Goal: Information Seeking & Learning: Learn about a topic

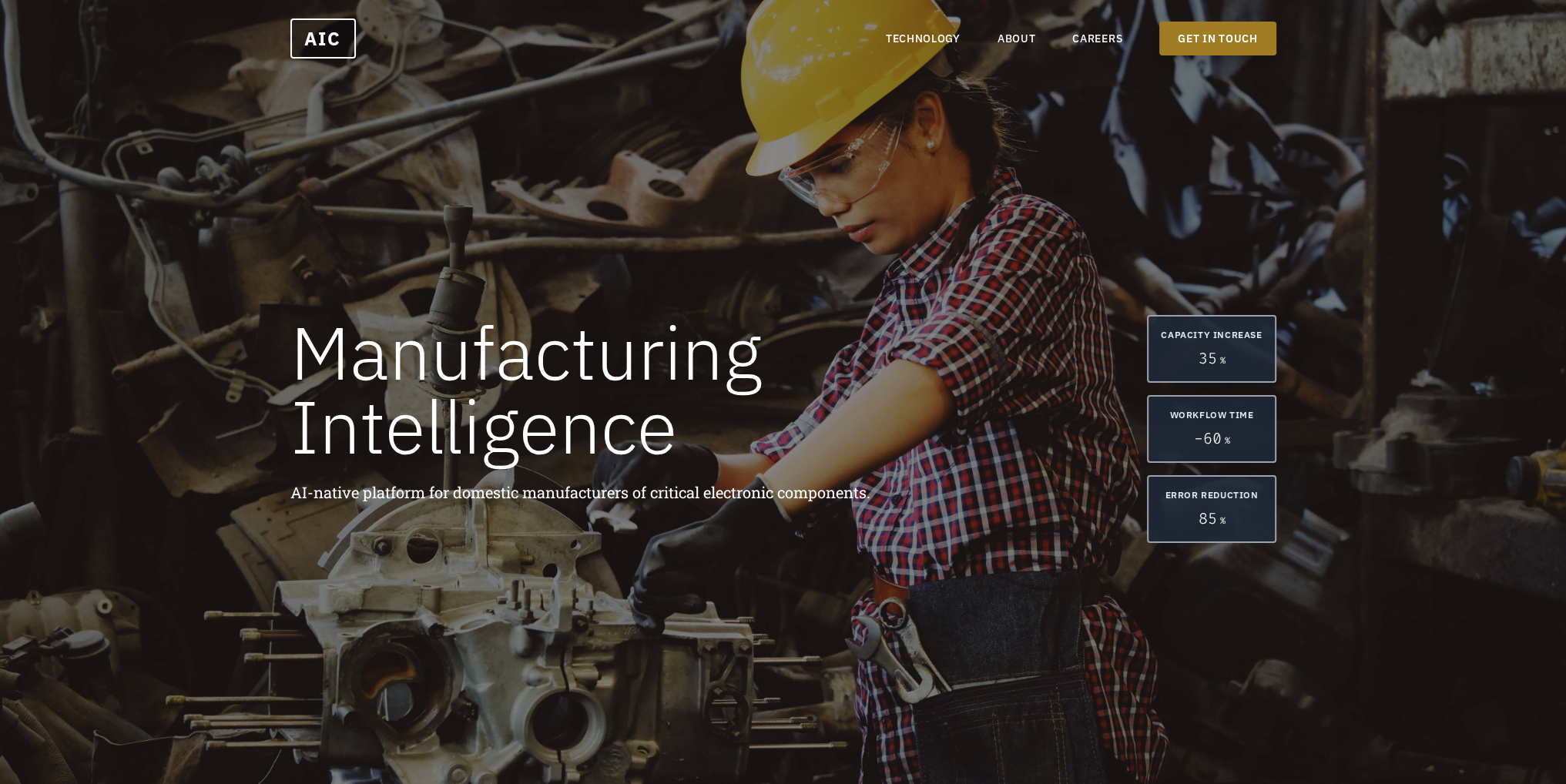
click at [1229, 40] on link "GET IN TOUCH" at bounding box center [1218, 39] width 116 height 34
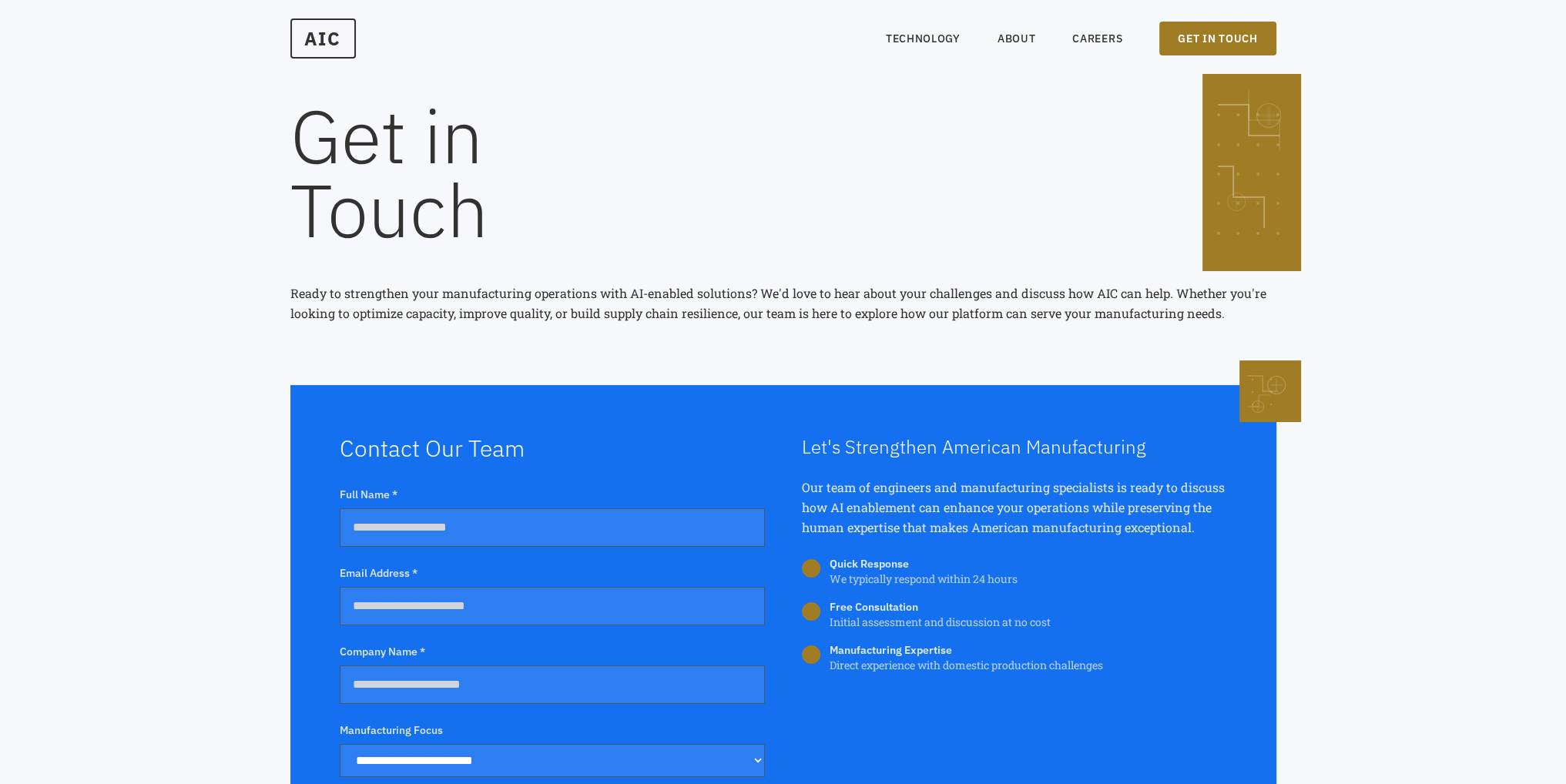
click at [1128, 49] on nav "TECHNOLOGY ABOUT CAREERS GET IN TOUCH" at bounding box center [1080, 39] width 390 height 34
click at [1085, 43] on link "CAREERS" at bounding box center [1097, 38] width 50 height 15
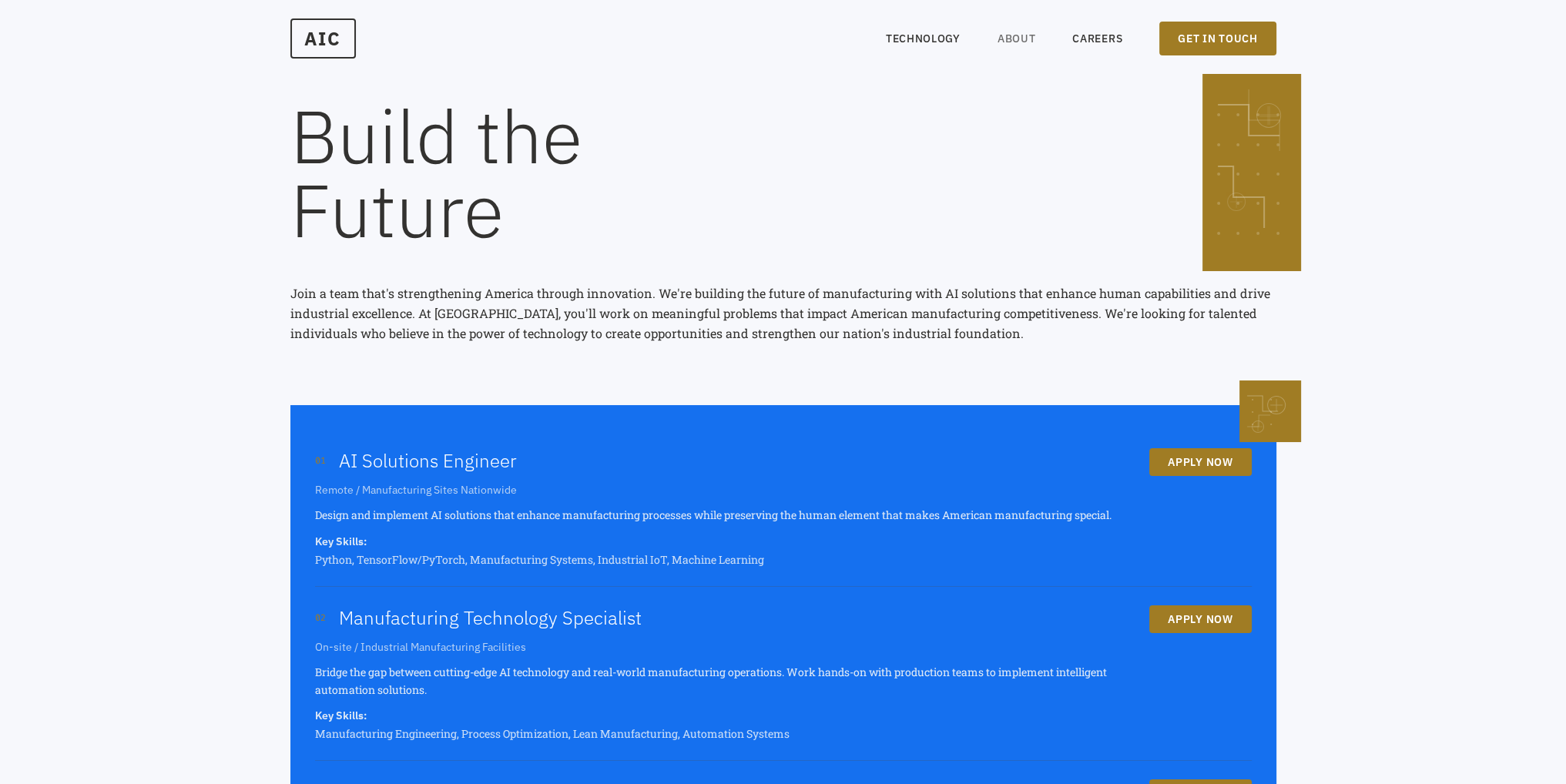
click at [1011, 36] on link "ABOUT" at bounding box center [1017, 38] width 39 height 15
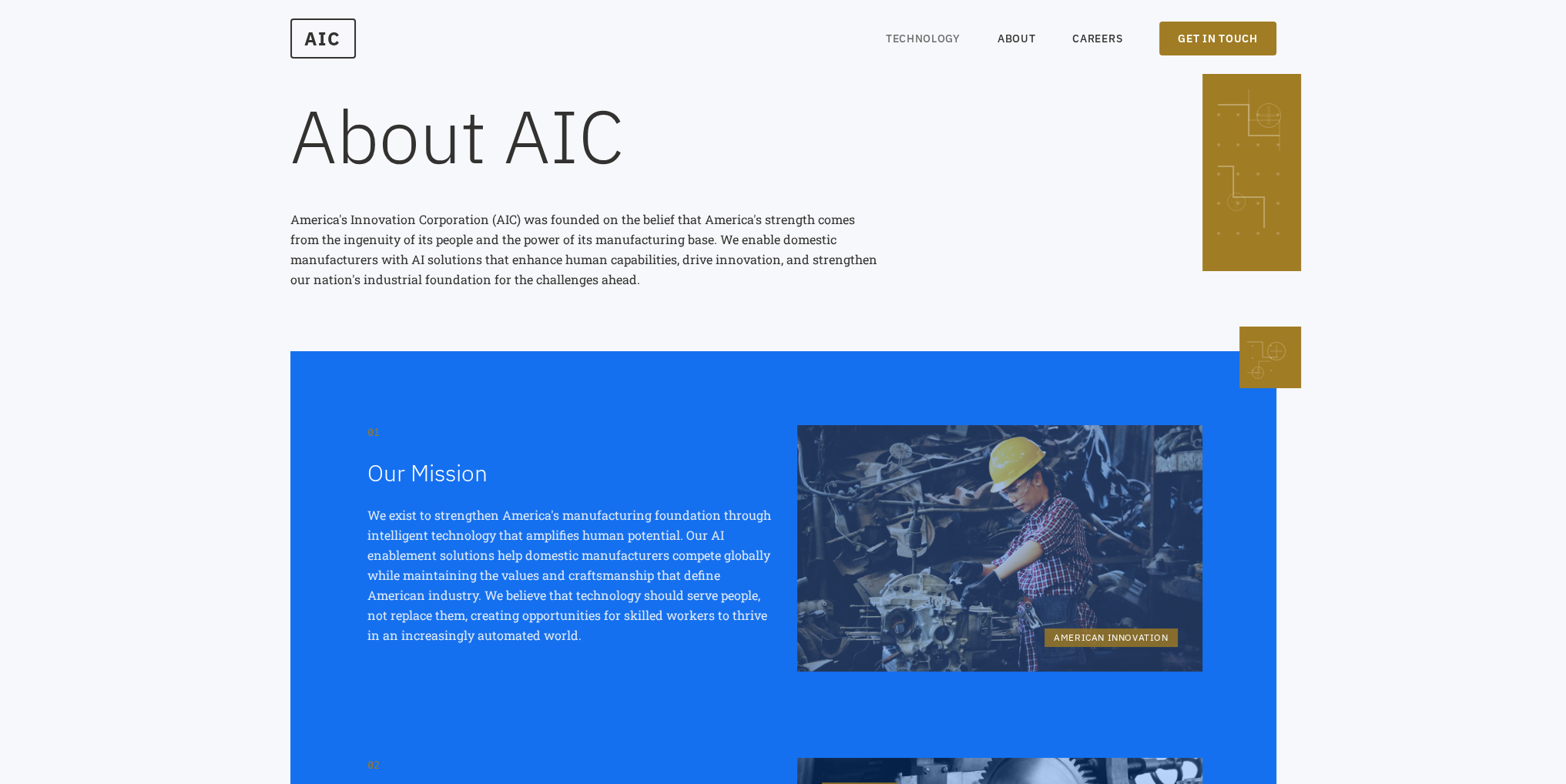
click at [943, 43] on link "TECHNOLOGY" at bounding box center [922, 38] width 74 height 15
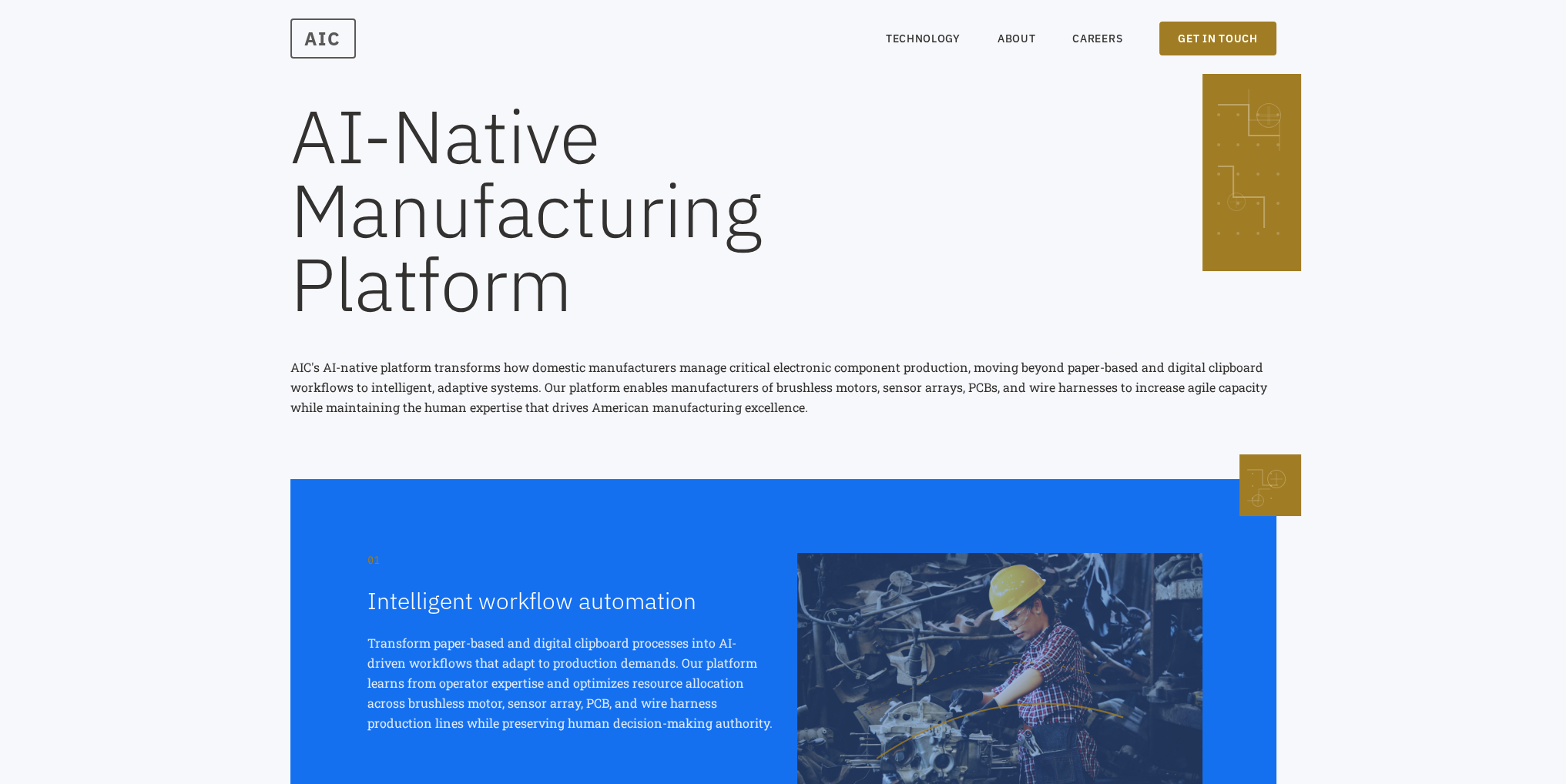
click at [351, 29] on span "AIC" at bounding box center [323, 39] width 65 height 40
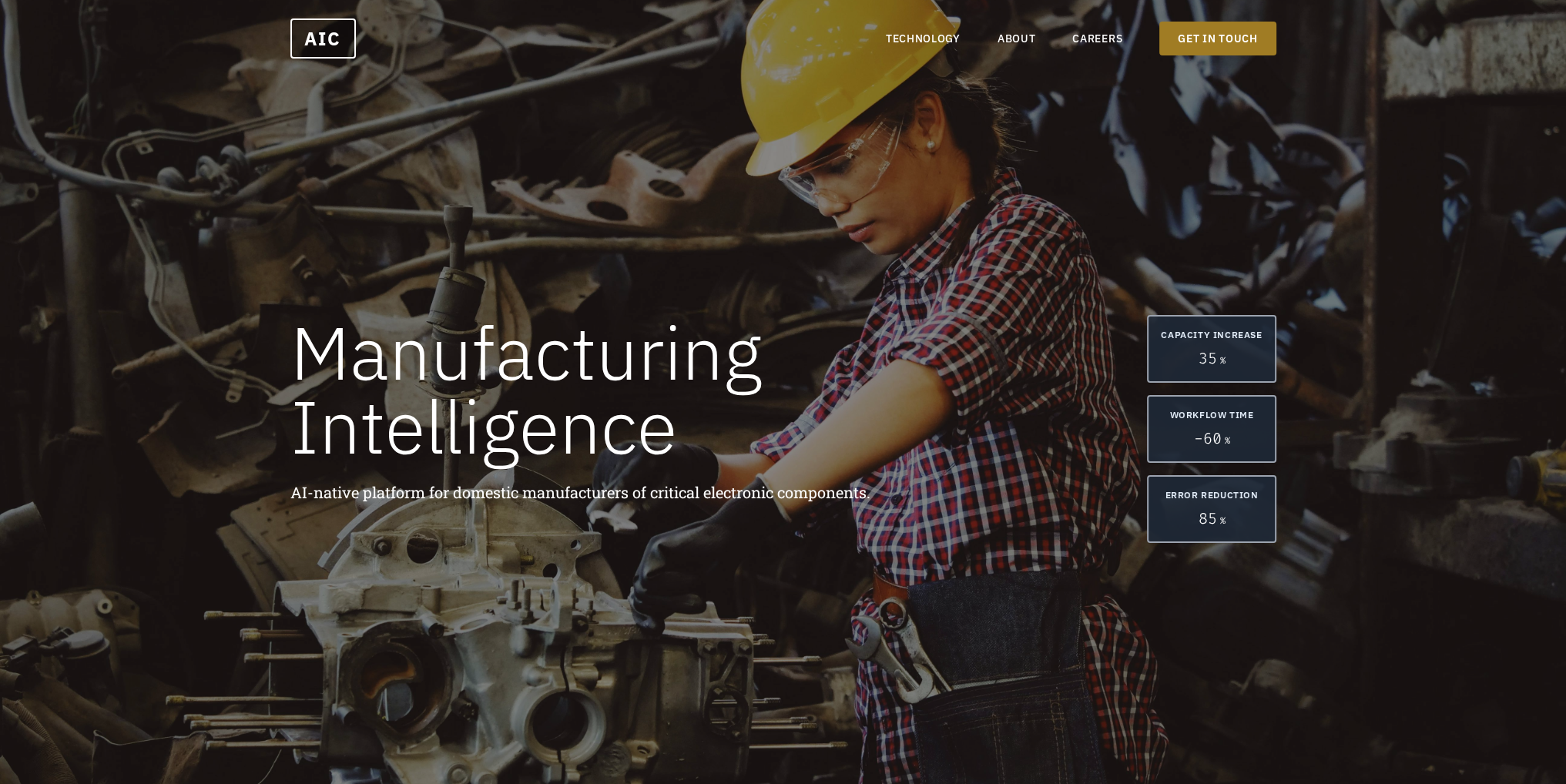
click at [912, 47] on nav "TECHNOLOGY ABOUT CAREERS GET IN TOUCH" at bounding box center [1080, 39] width 390 height 34
click at [914, 38] on link "TECHNOLOGY" at bounding box center [922, 38] width 74 height 15
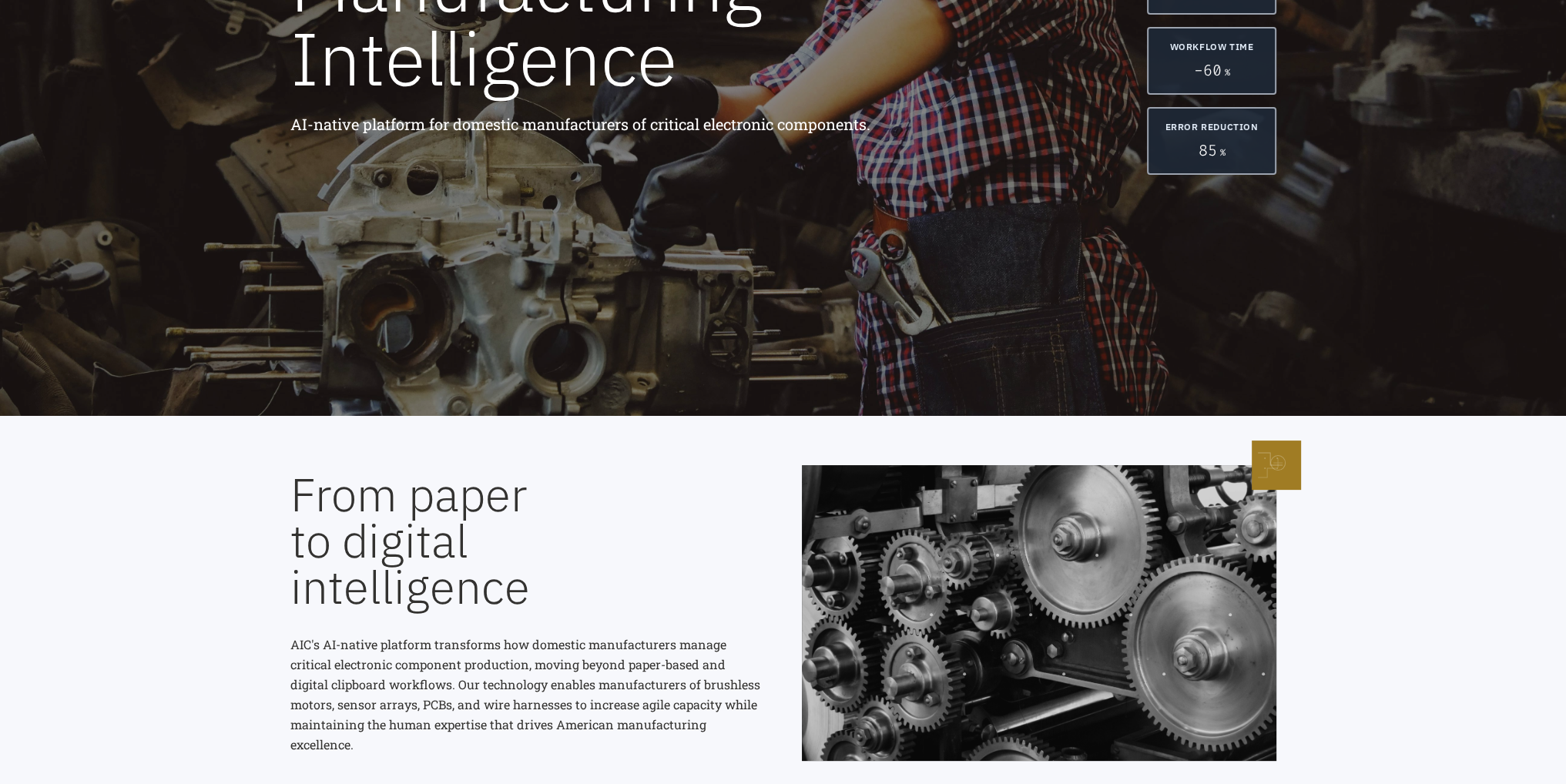
scroll to position [919, 0]
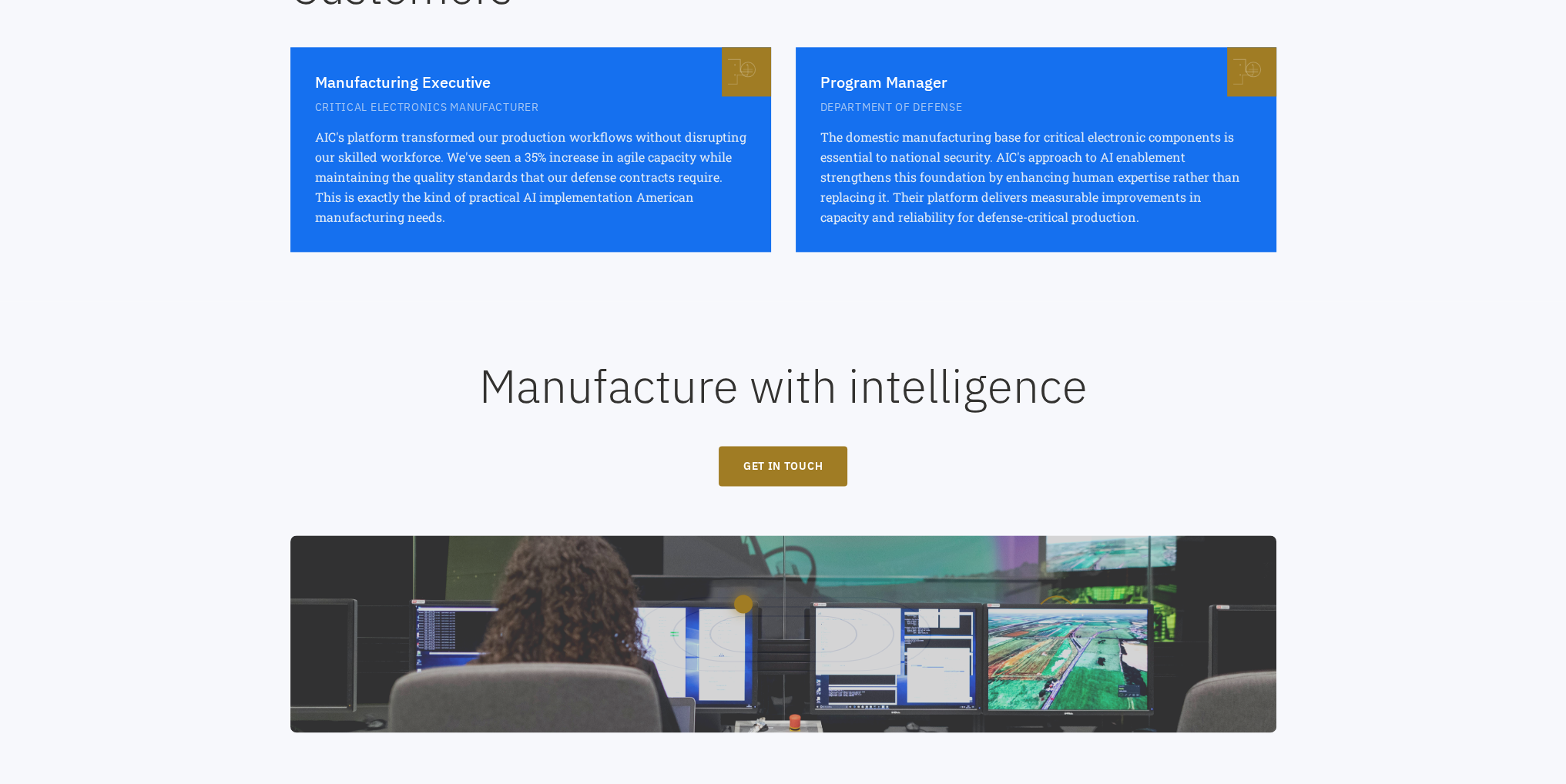
scroll to position [2844, 0]
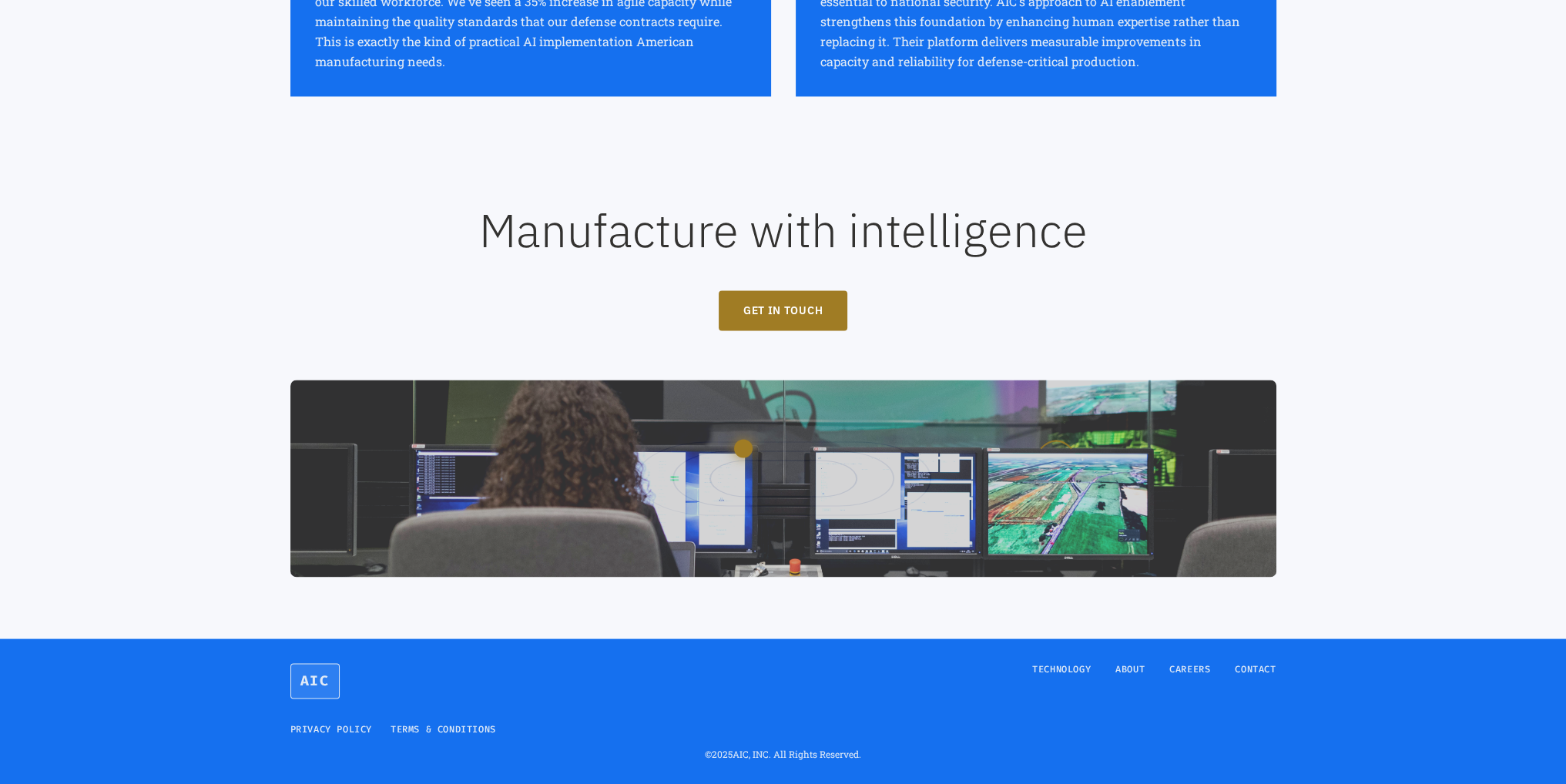
drag, startPoint x: 1098, startPoint y: 226, endPoint x: 1100, endPoint y: 201, distance: 25.1
click at [1097, 220] on h2 "Manufacture with intelligence" at bounding box center [783, 230] width 986 height 46
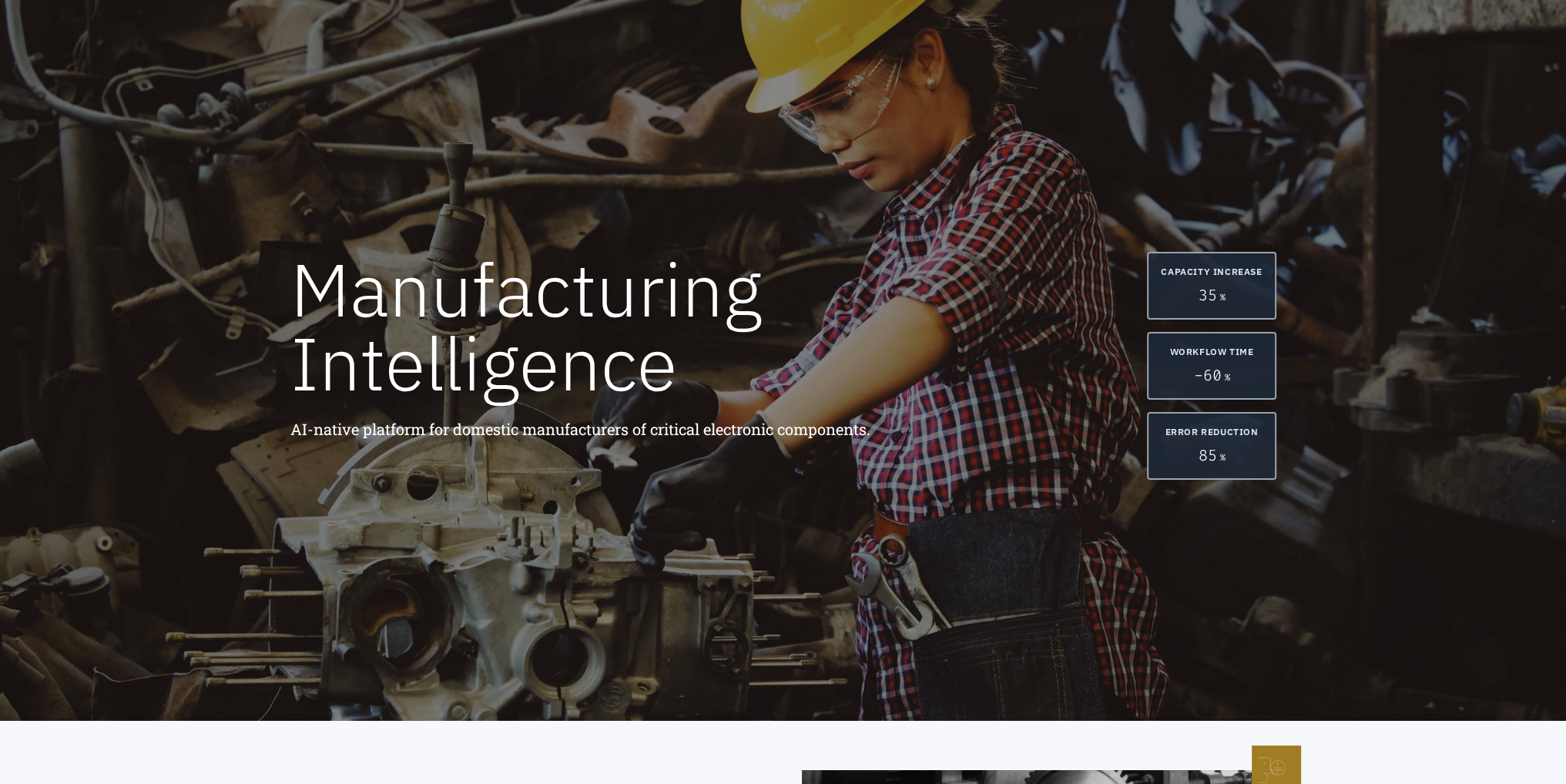
scroll to position [0, 0]
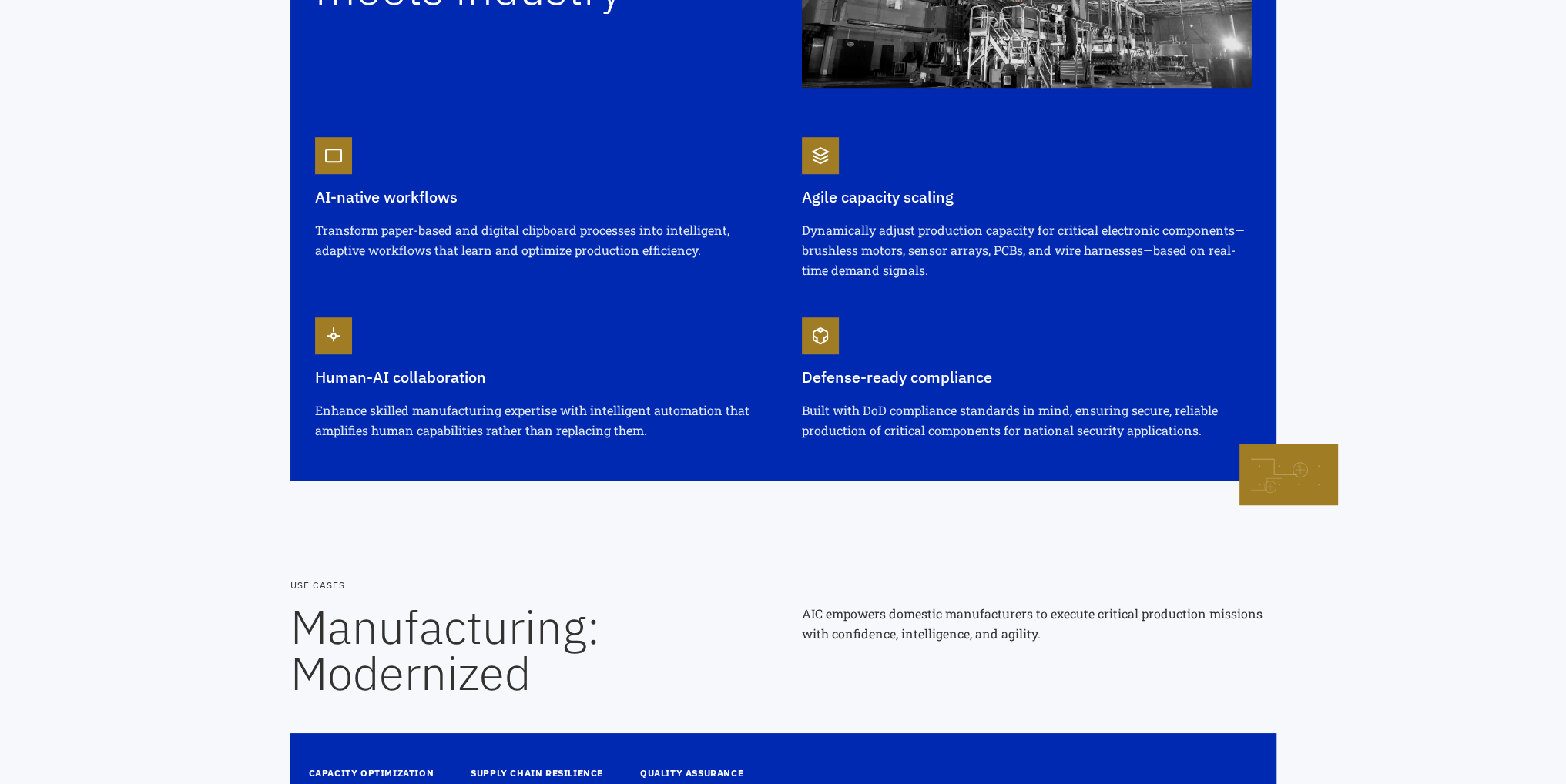
scroll to position [1848, 0]
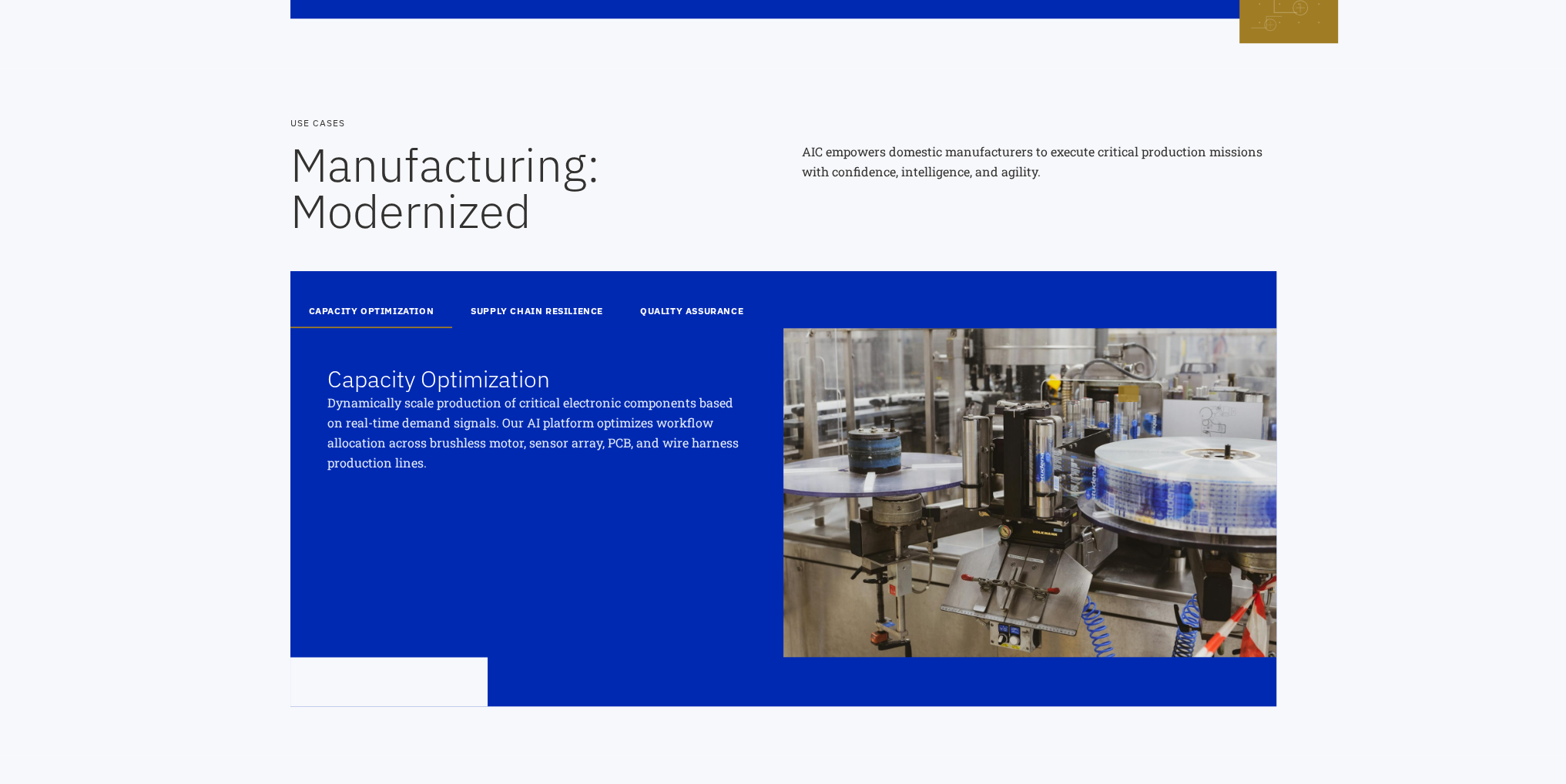
click at [561, 314] on button "SUPPLY CHAIN RESILIENCE" at bounding box center [537, 312] width 170 height 32
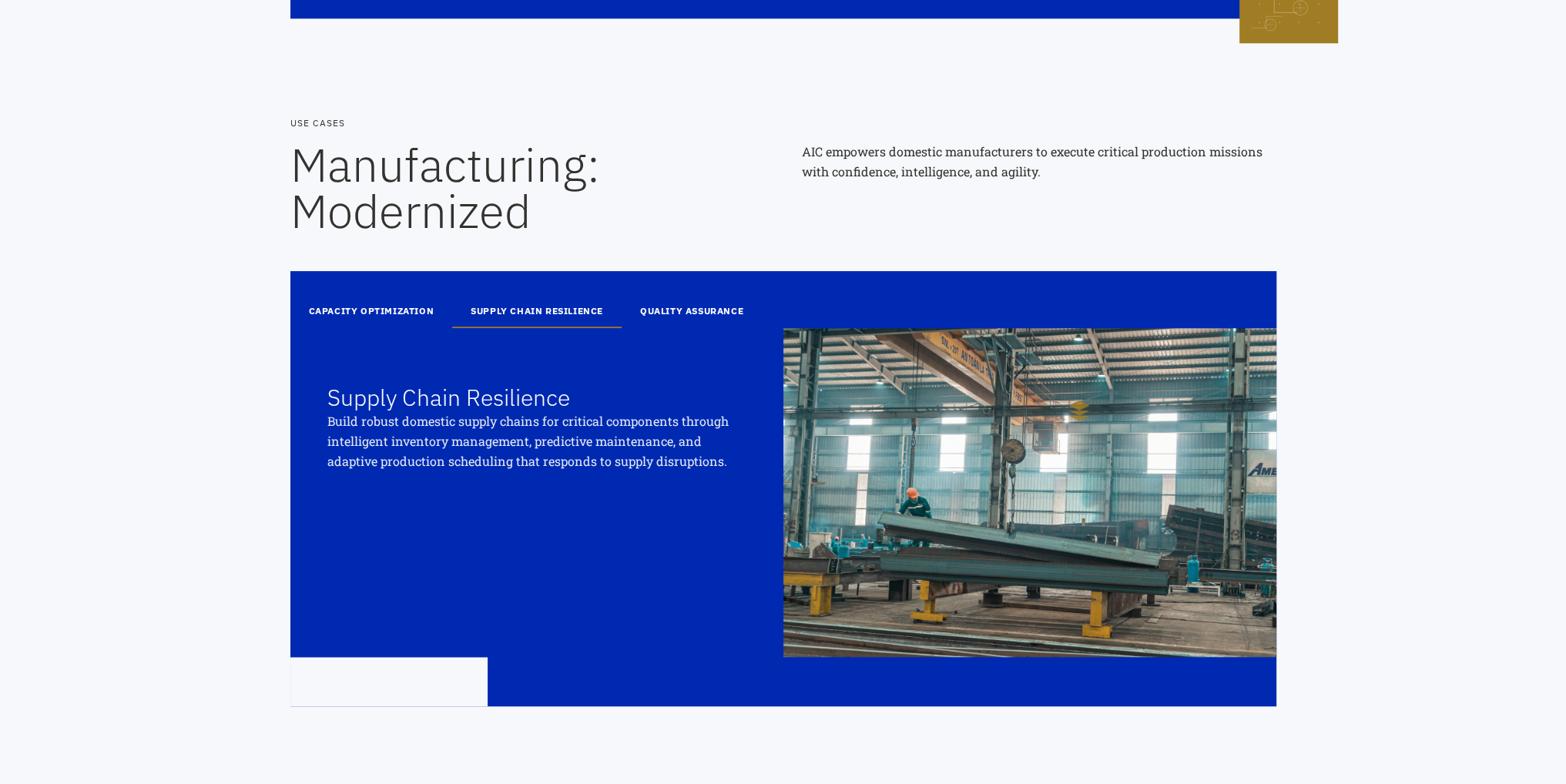
click at [665, 310] on button "QUALITY ASSURANCE" at bounding box center [691, 312] width 140 height 32
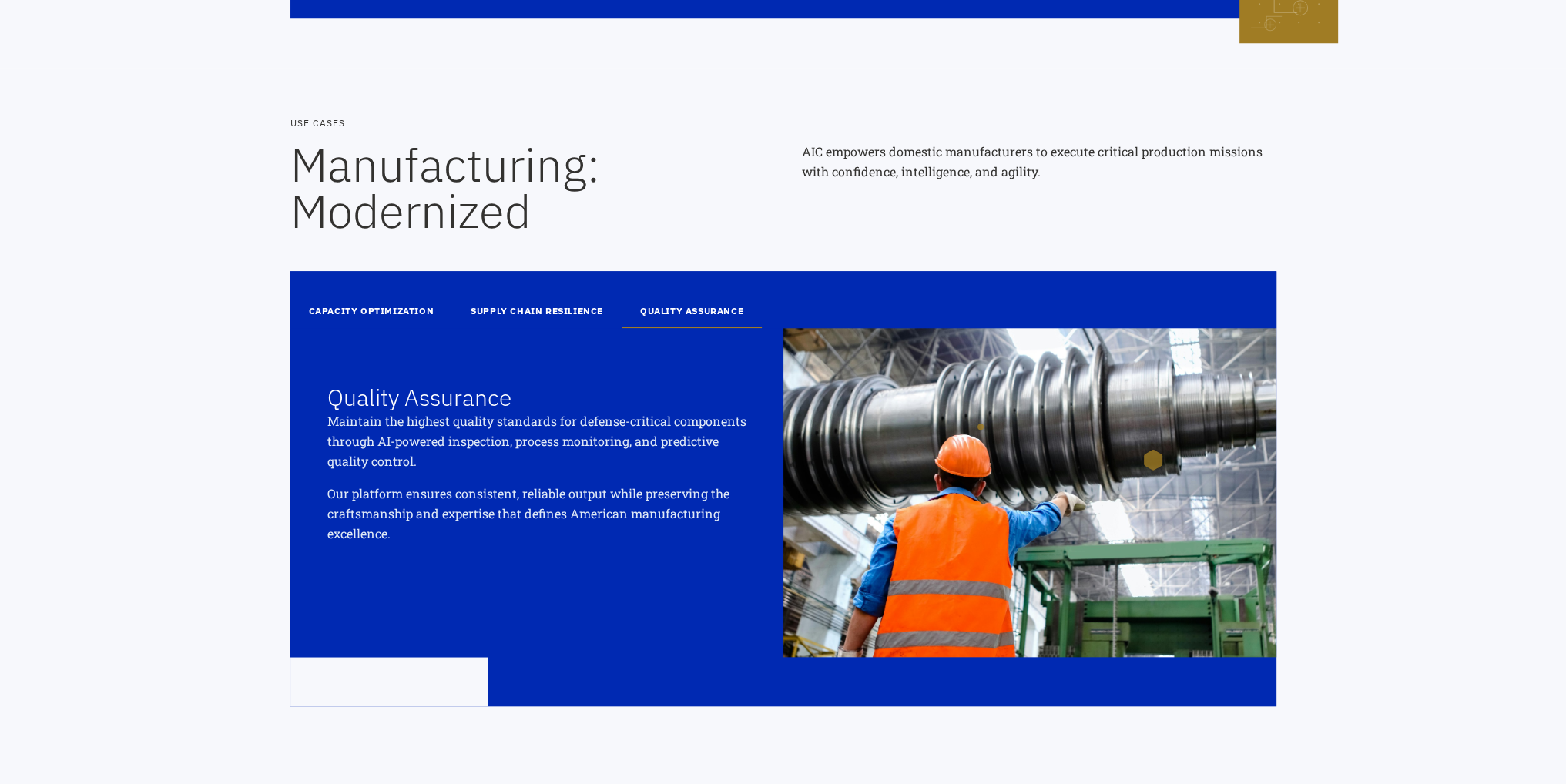
click at [403, 312] on button "CAPACITY OPTIMIZATION" at bounding box center [371, 312] width 163 height 32
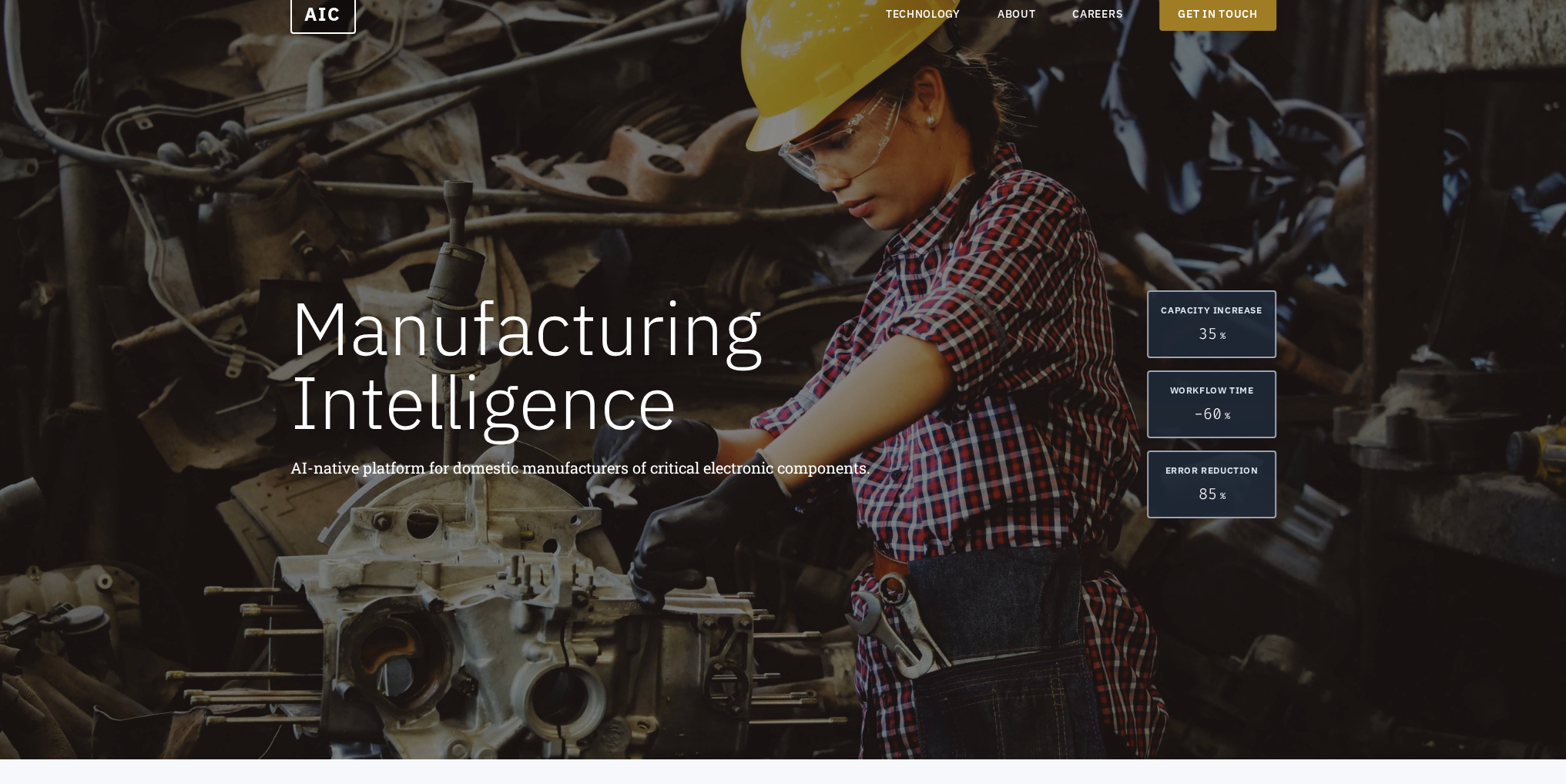
scroll to position [0, 0]
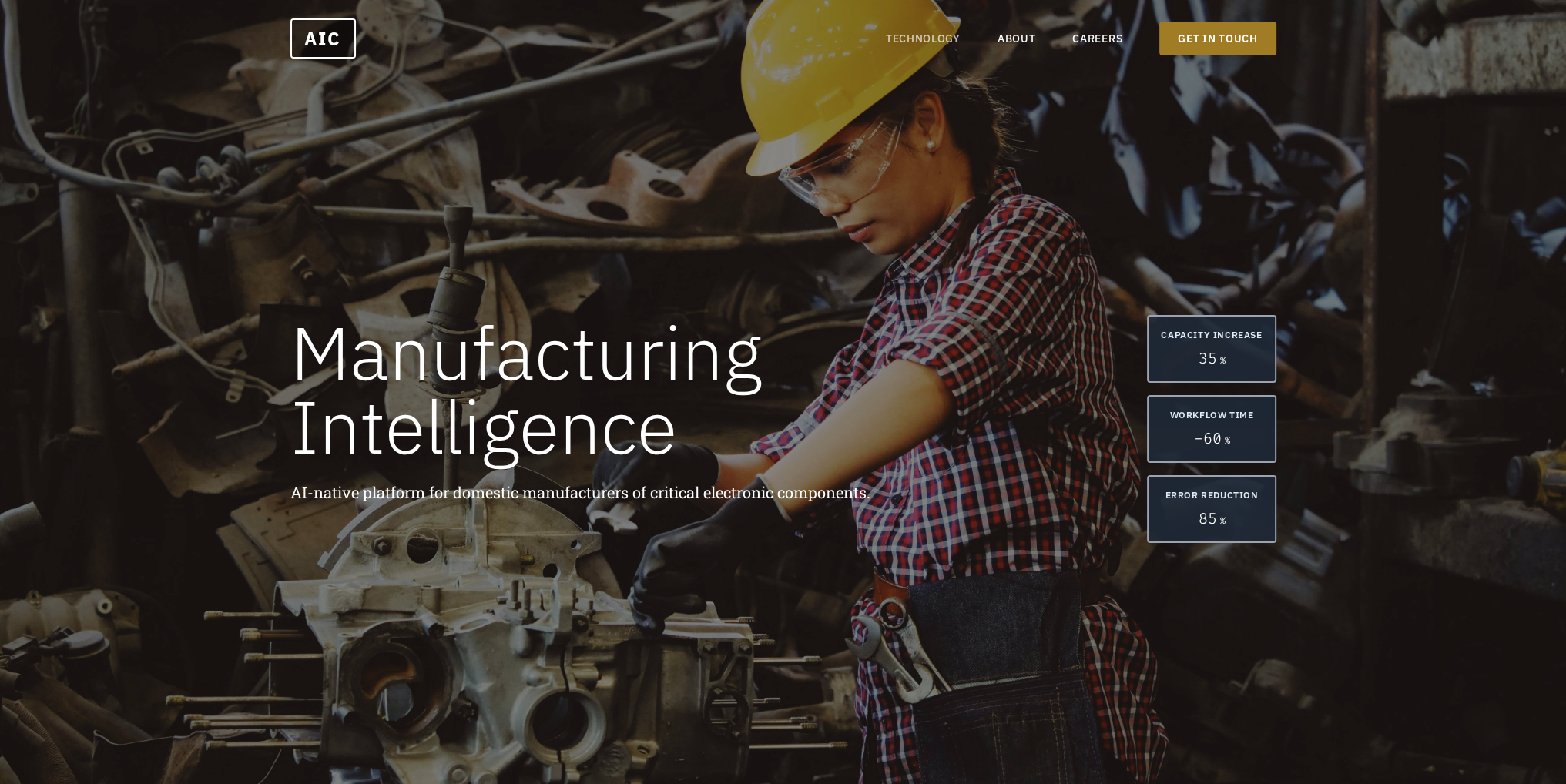
click at [950, 32] on link "TECHNOLOGY" at bounding box center [922, 38] width 74 height 15
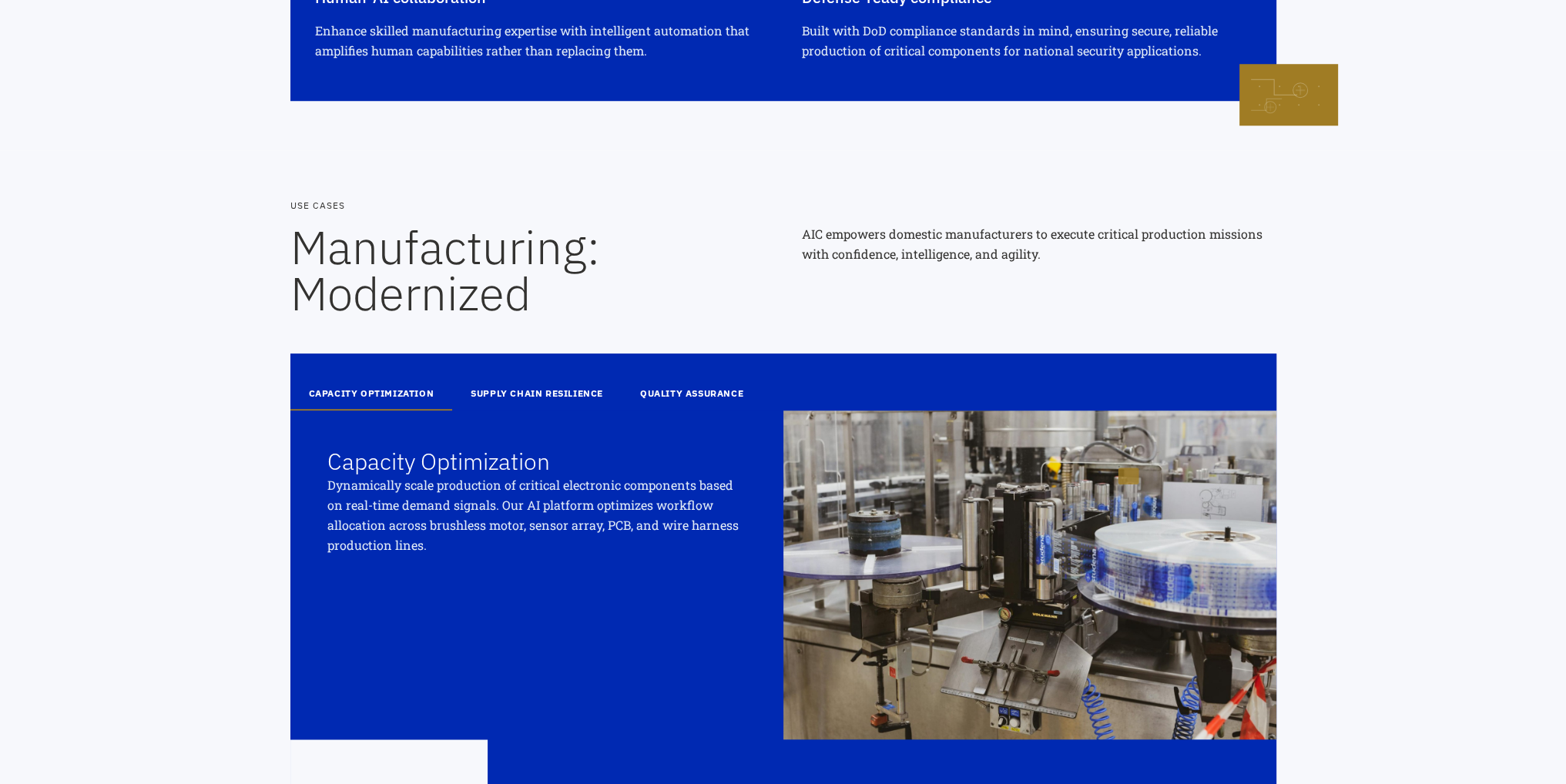
scroll to position [1925, 0]
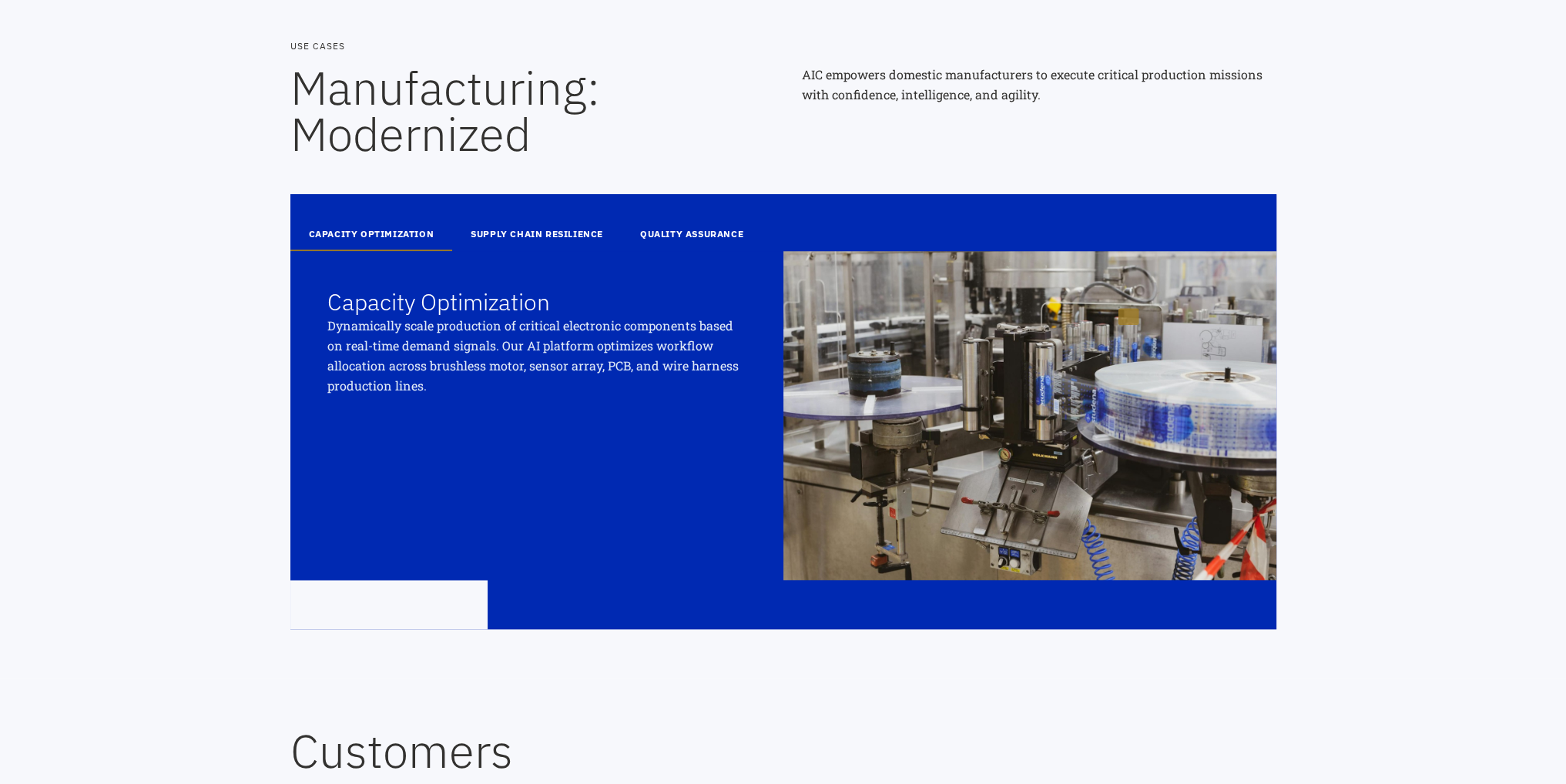
click at [530, 234] on button "SUPPLY CHAIN RESILIENCE" at bounding box center [537, 235] width 170 height 32
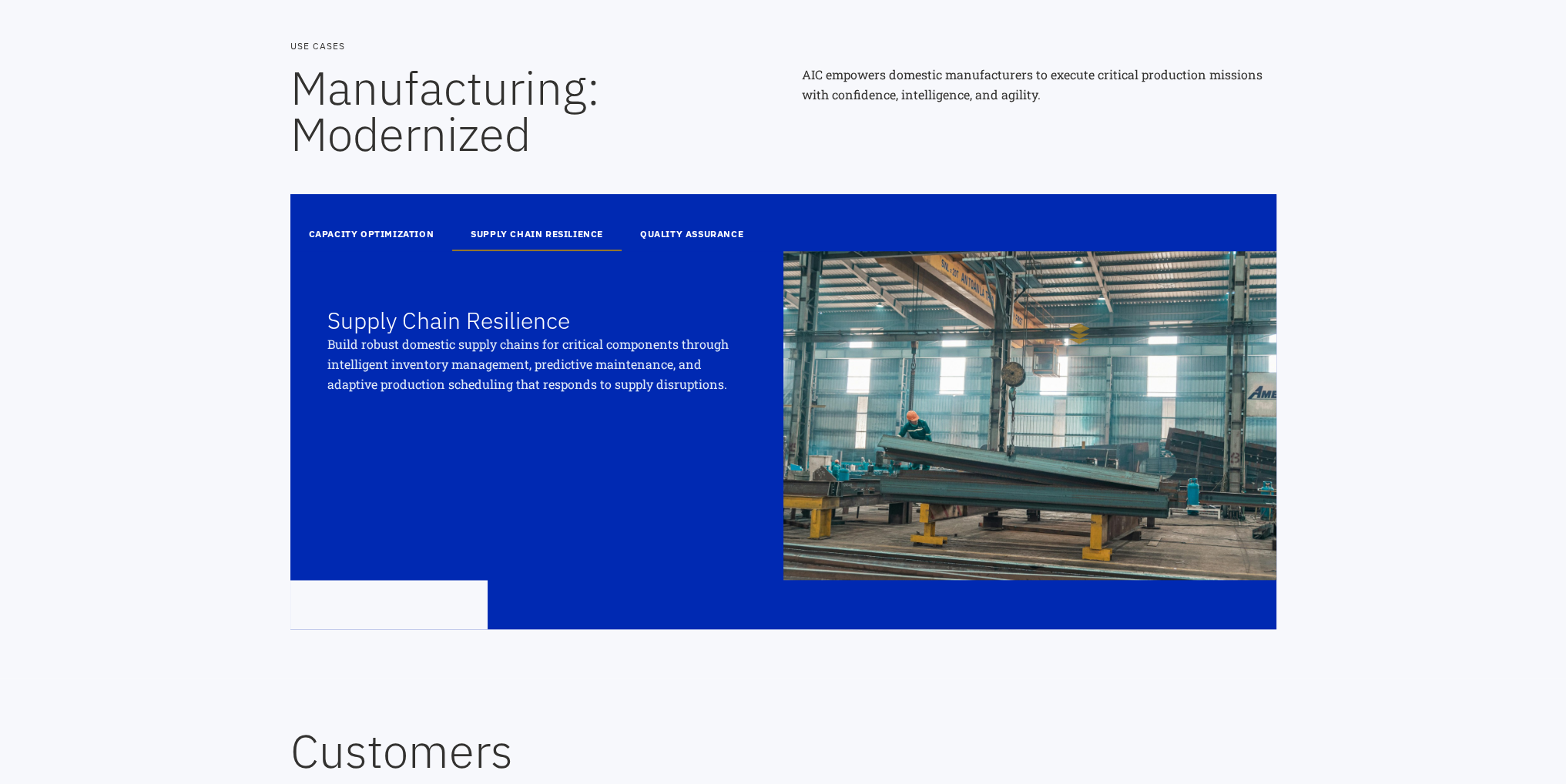
click at [656, 238] on button "QUALITY ASSURANCE" at bounding box center [691, 235] width 140 height 32
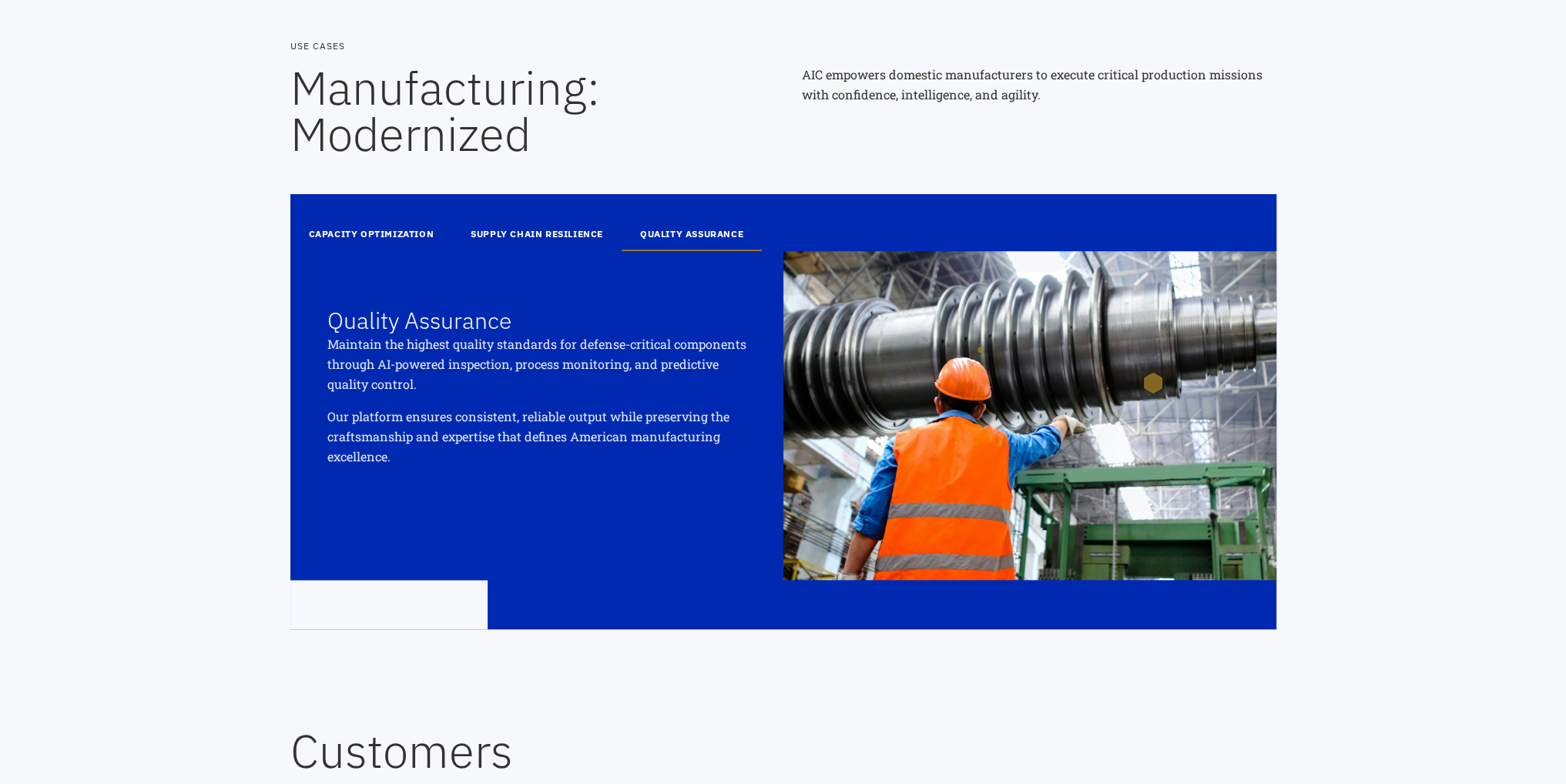
click at [435, 221] on button "CAPACITY OPTIMIZATION" at bounding box center [371, 235] width 163 height 32
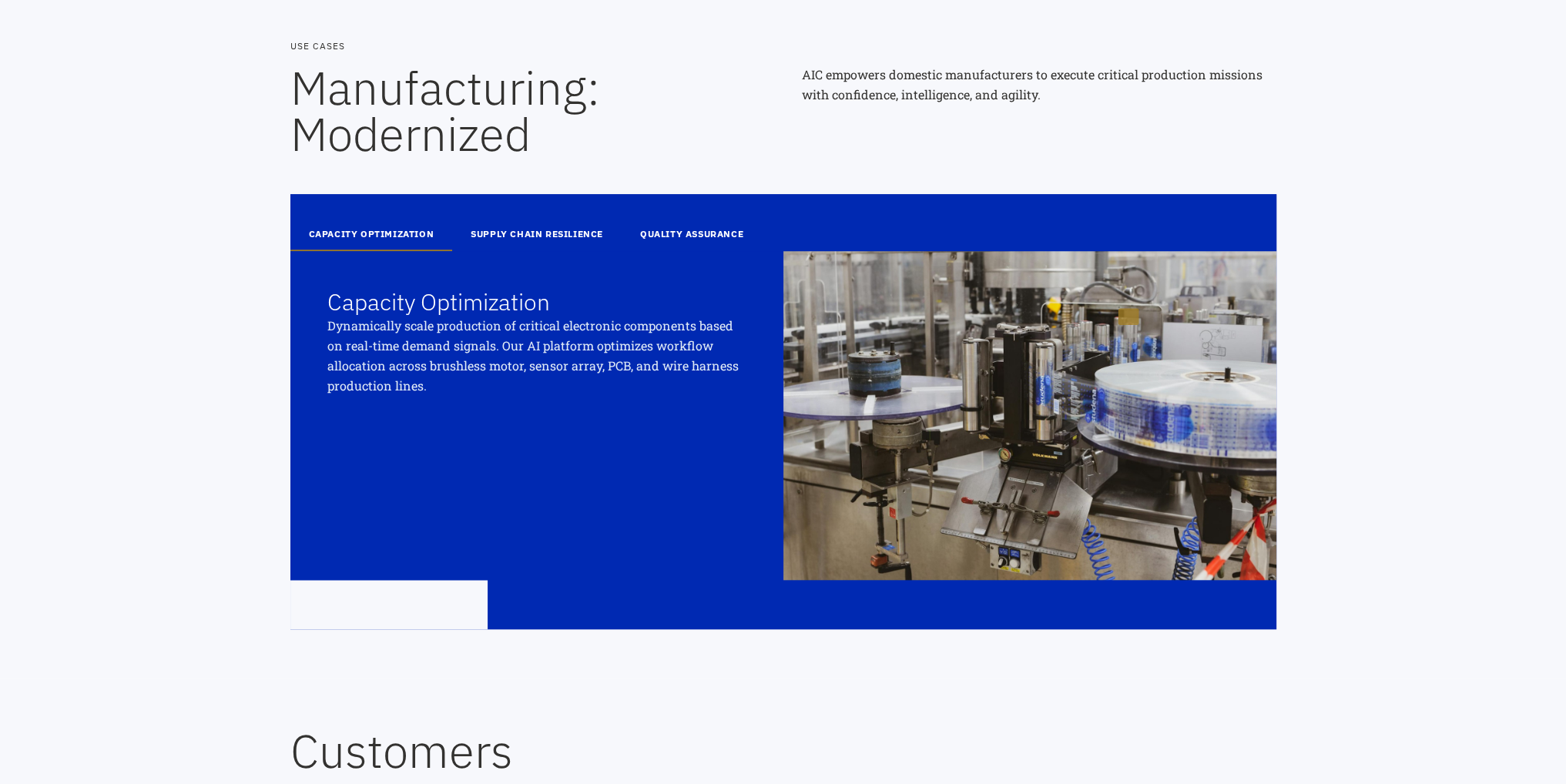
click at [517, 230] on button "SUPPLY CHAIN RESILIENCE" at bounding box center [537, 235] width 170 height 32
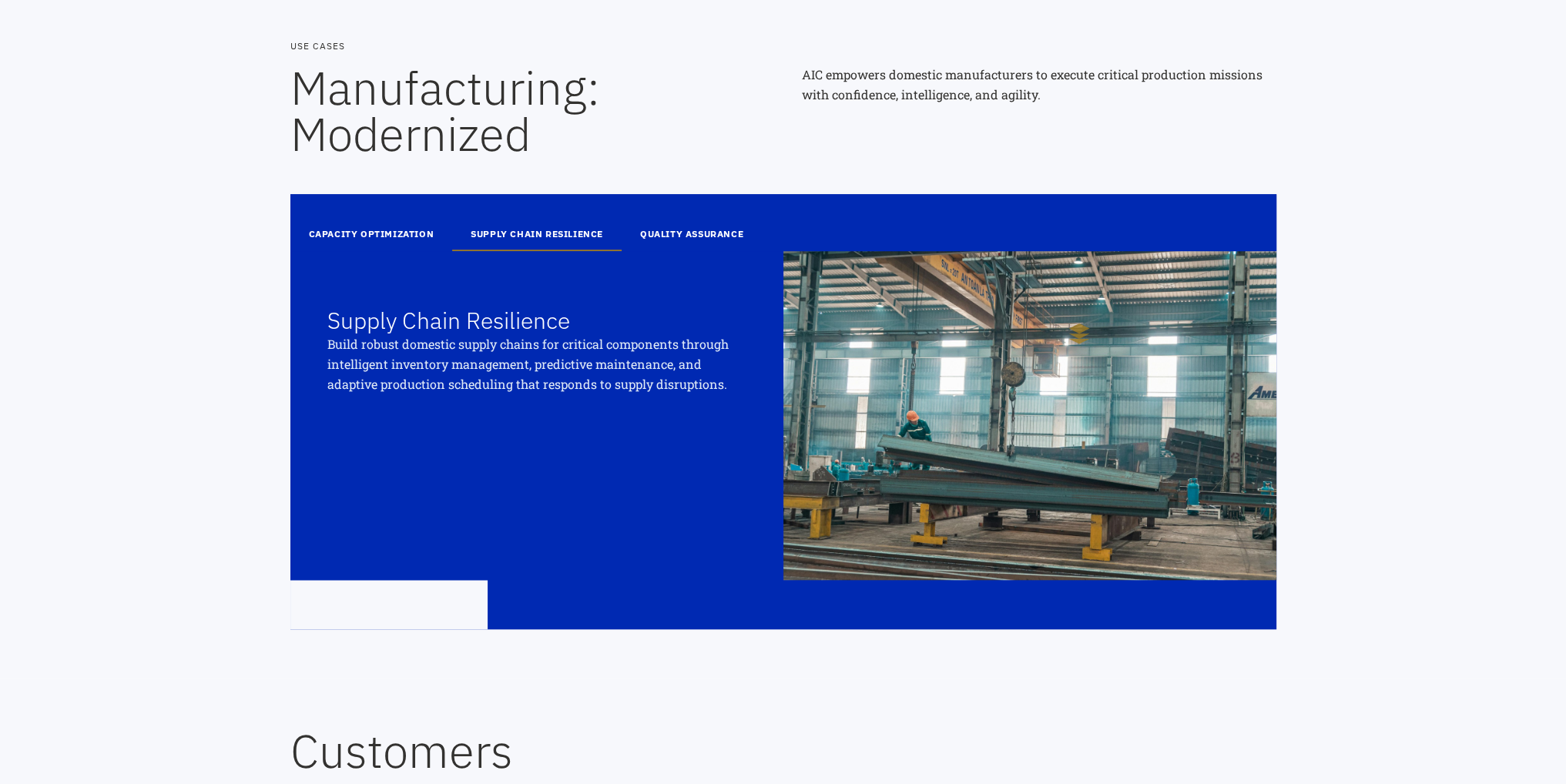
click at [683, 235] on button "QUALITY ASSURANCE" at bounding box center [691, 235] width 140 height 32
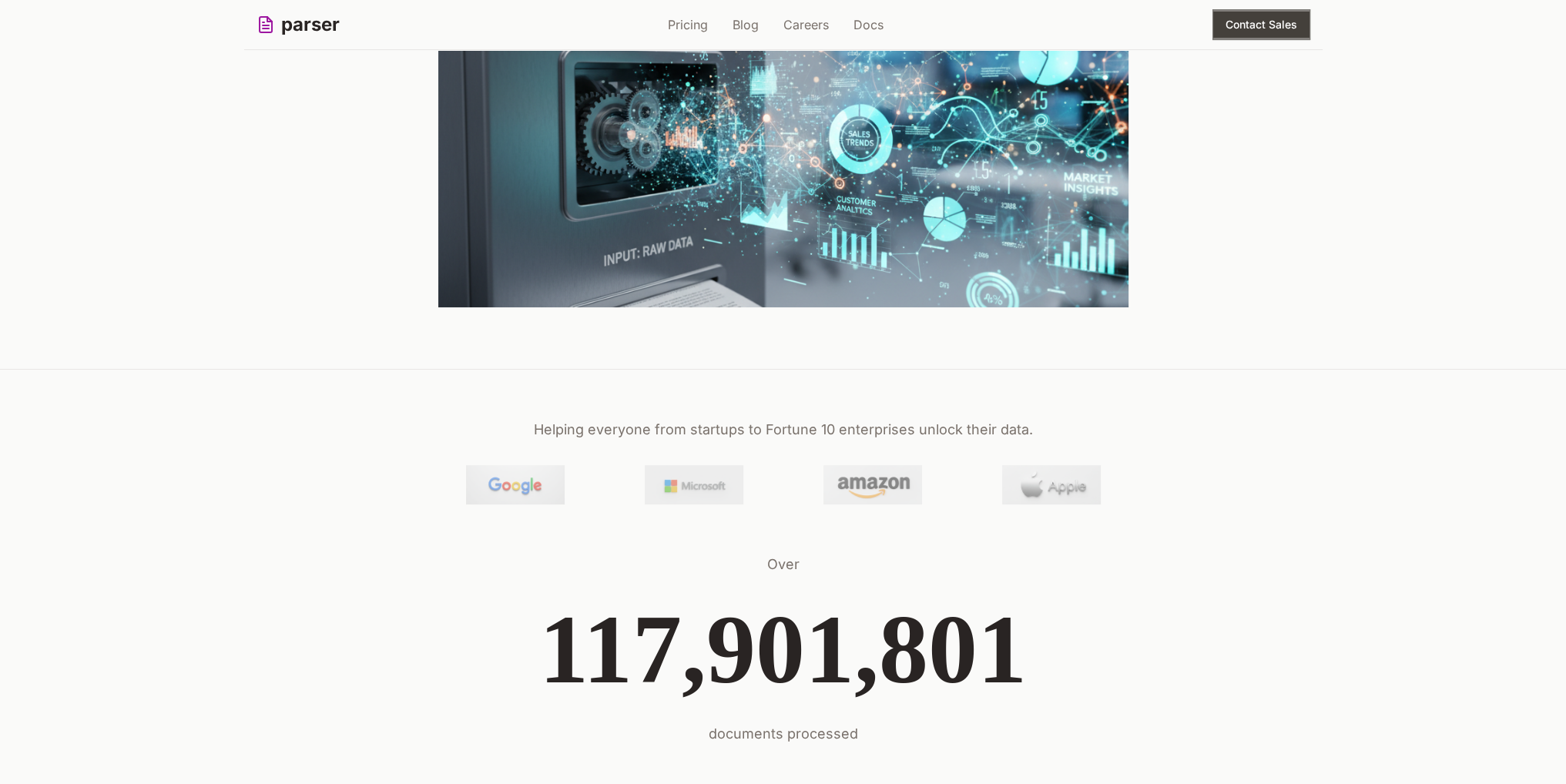
click at [690, 266] on img at bounding box center [783, 134] width 690 height 345
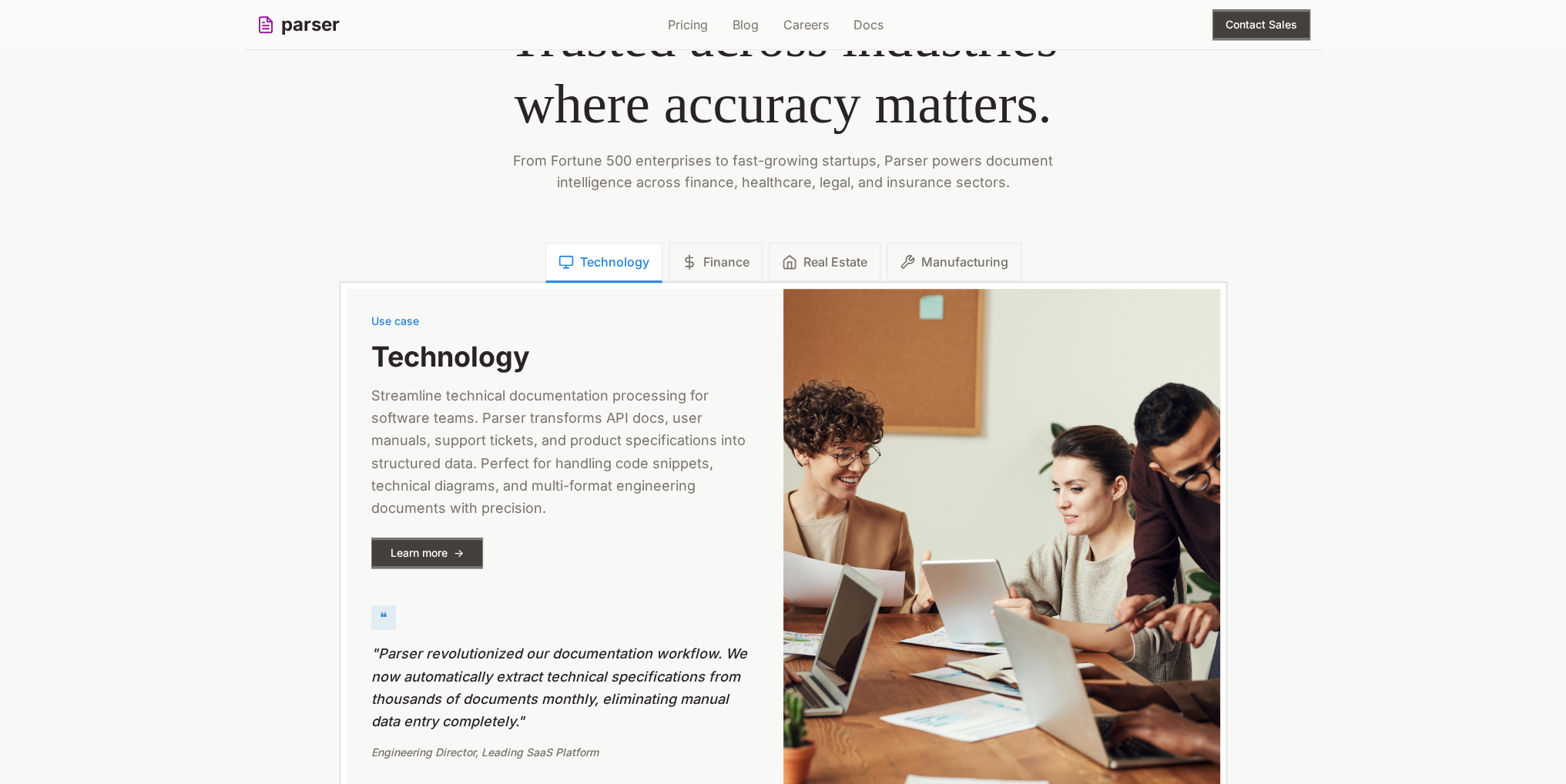
scroll to position [2118, 0]
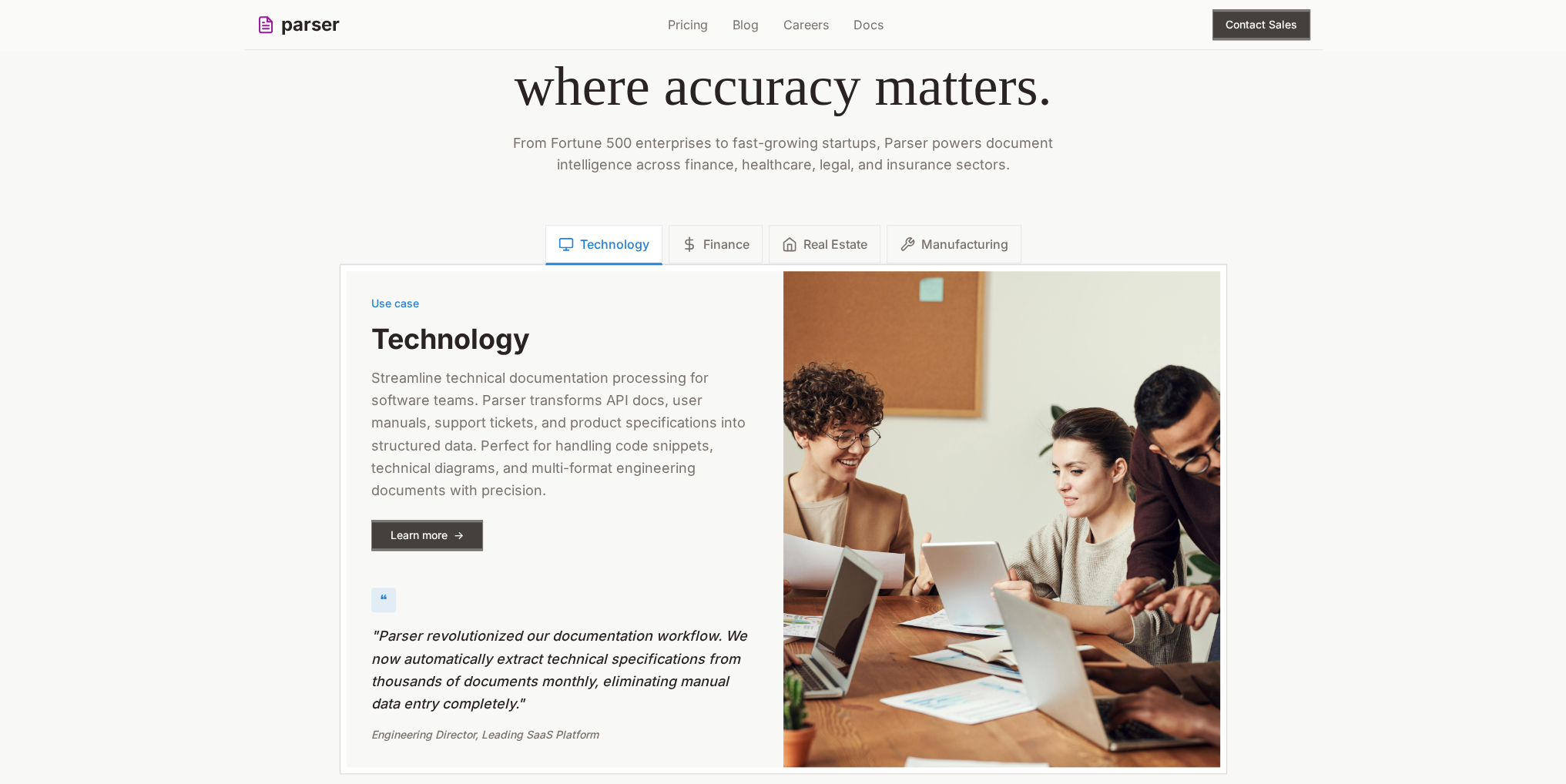
click at [693, 265] on div "Use case Technology Streamline technical documentation processing for software …" at bounding box center [783, 520] width 885 height 509
click at [718, 242] on span "Finance" at bounding box center [726, 244] width 46 height 19
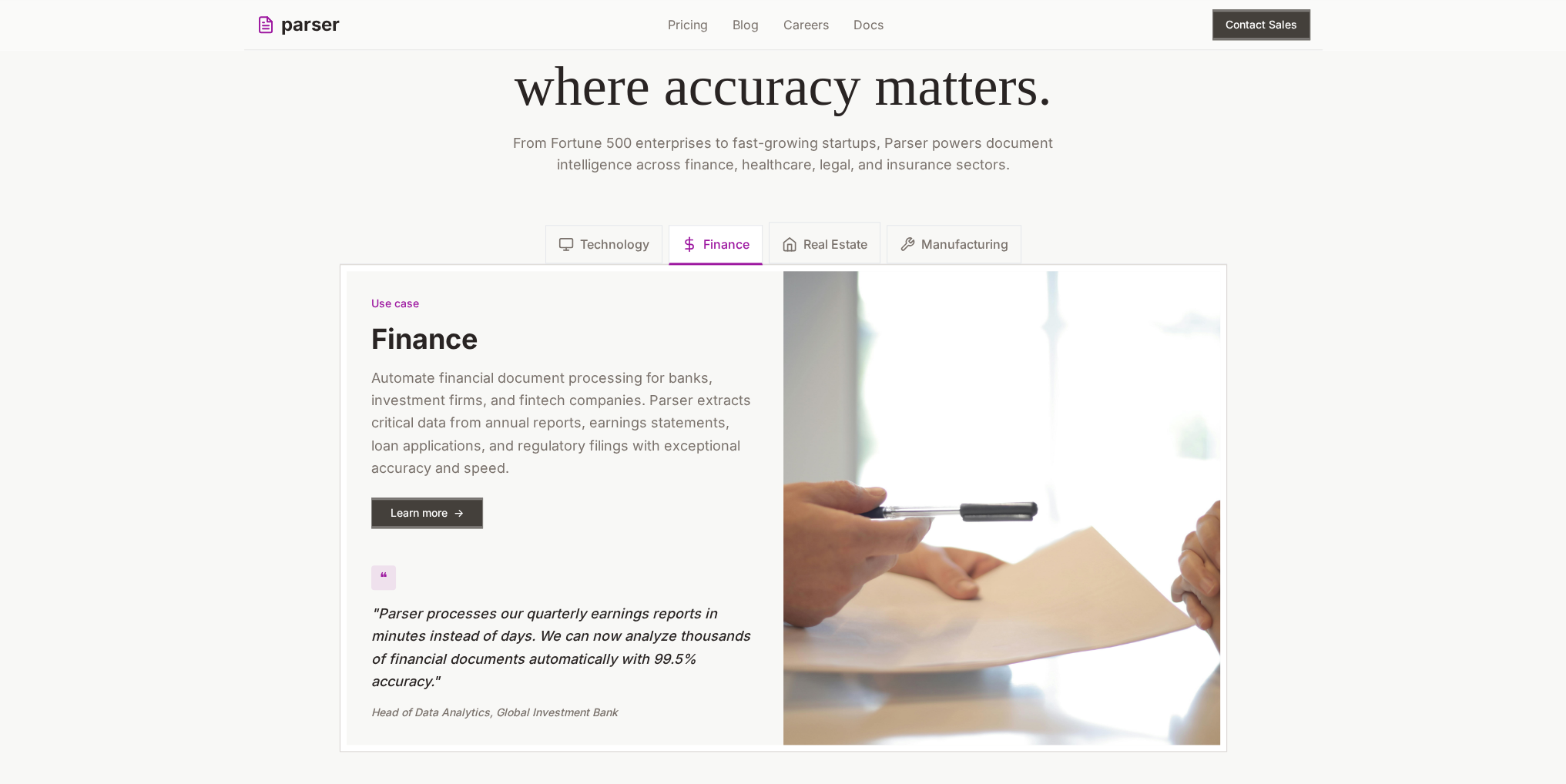
click at [822, 240] on span "Real Estate" at bounding box center [835, 244] width 64 height 19
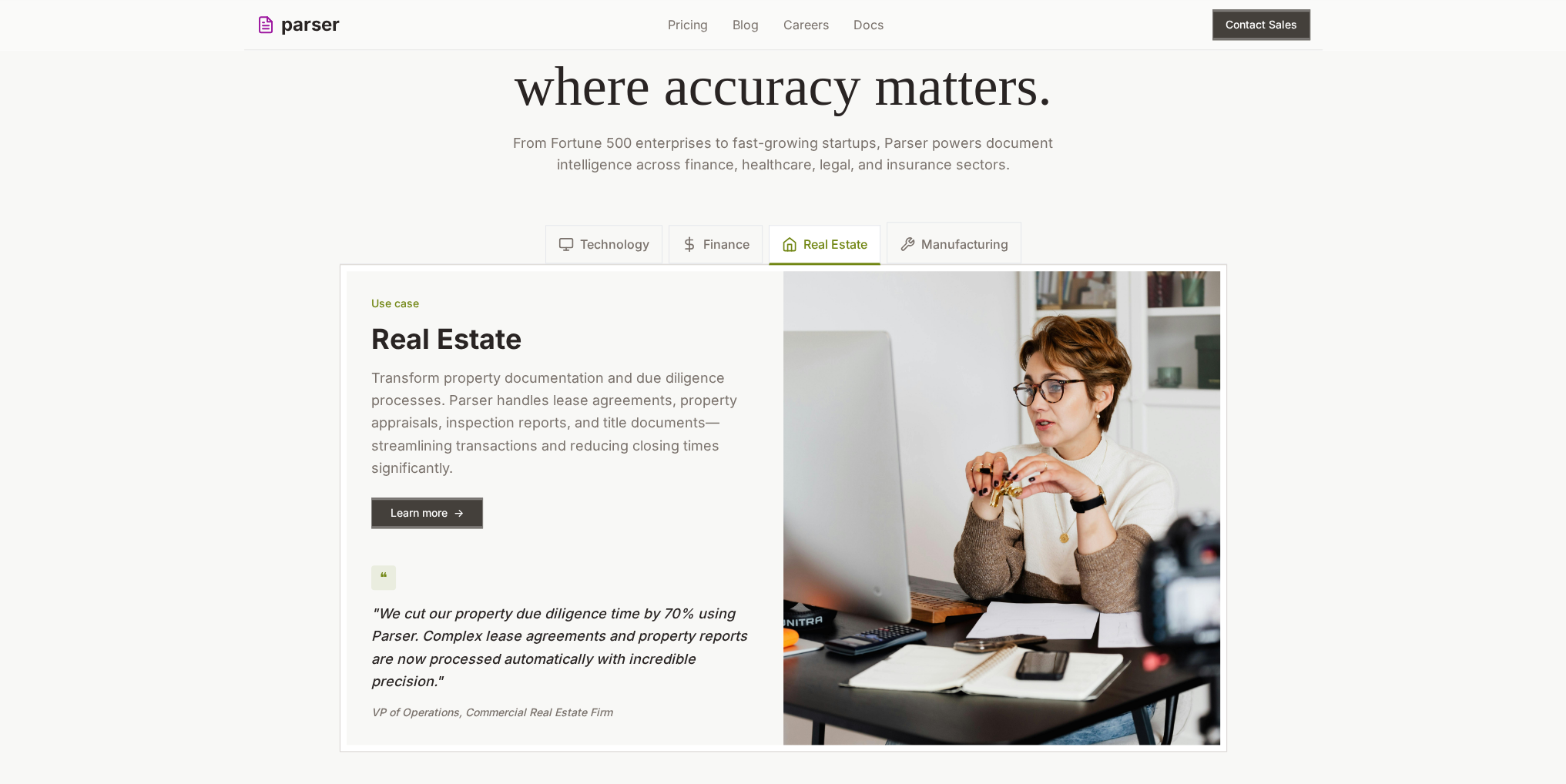
click at [914, 240] on icon at bounding box center [907, 242] width 12 height 12
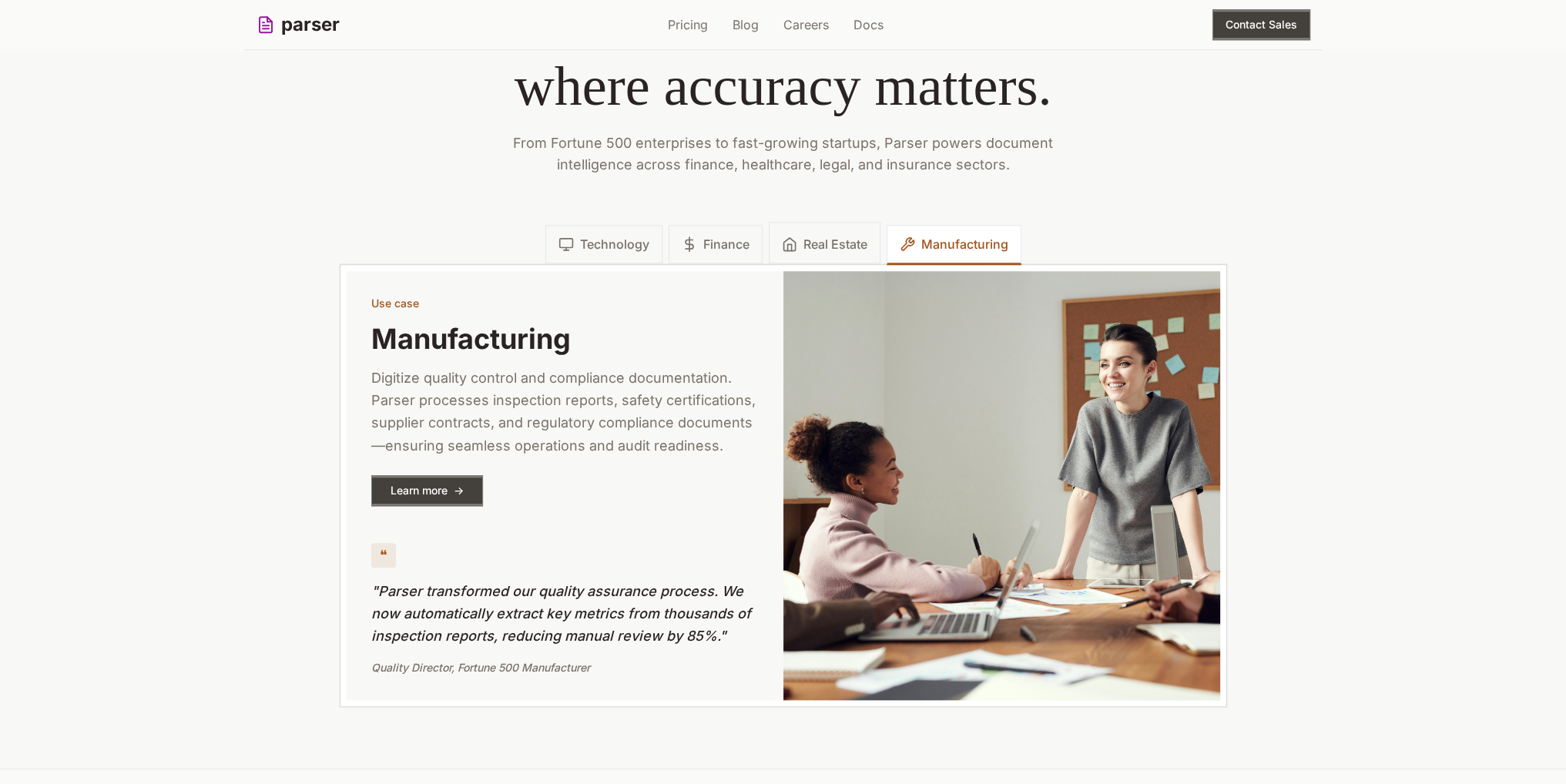
click at [813, 235] on span "Real Estate" at bounding box center [835, 244] width 64 height 19
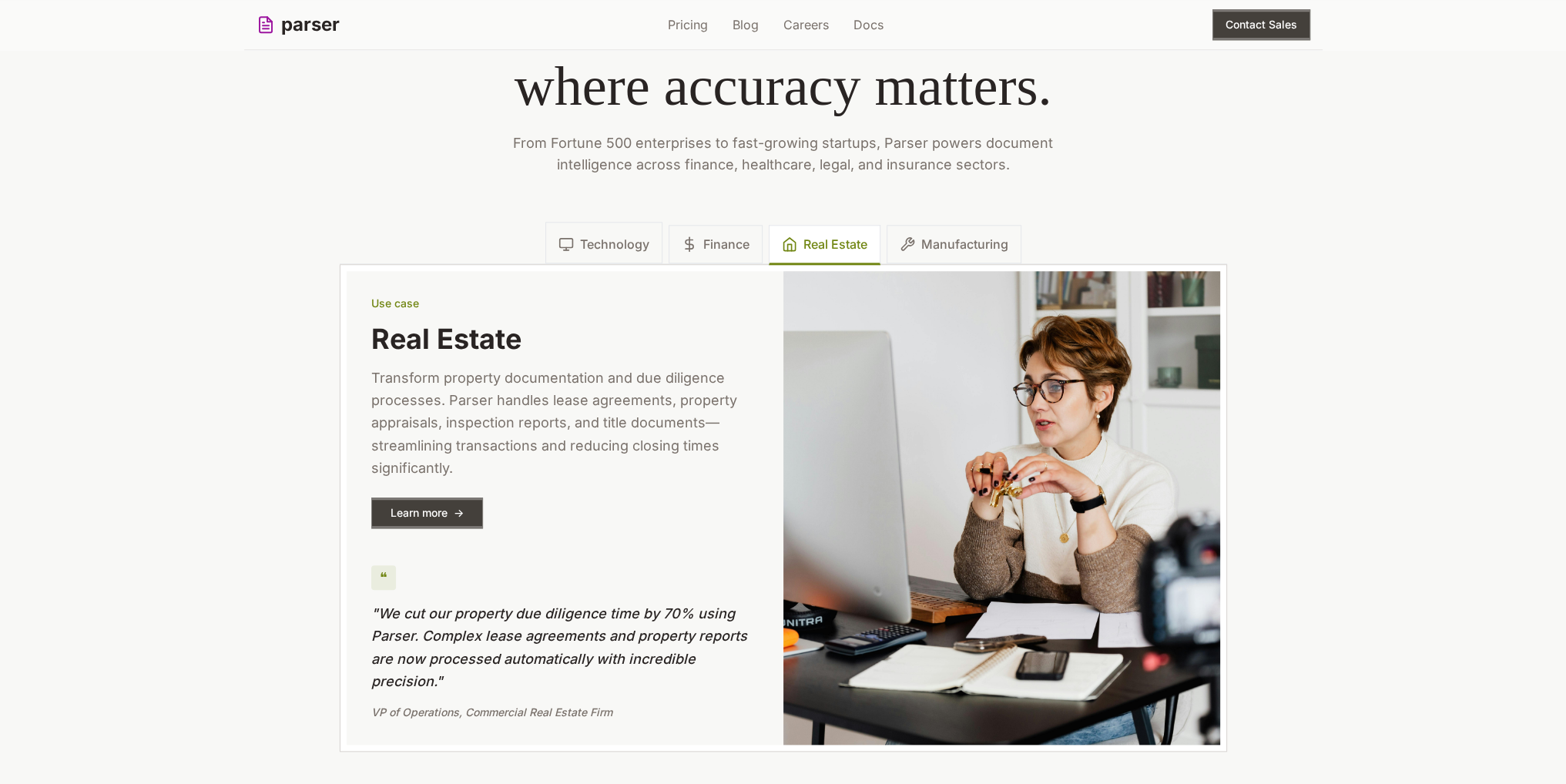
click at [614, 231] on button "Technology" at bounding box center [603, 242] width 117 height 41
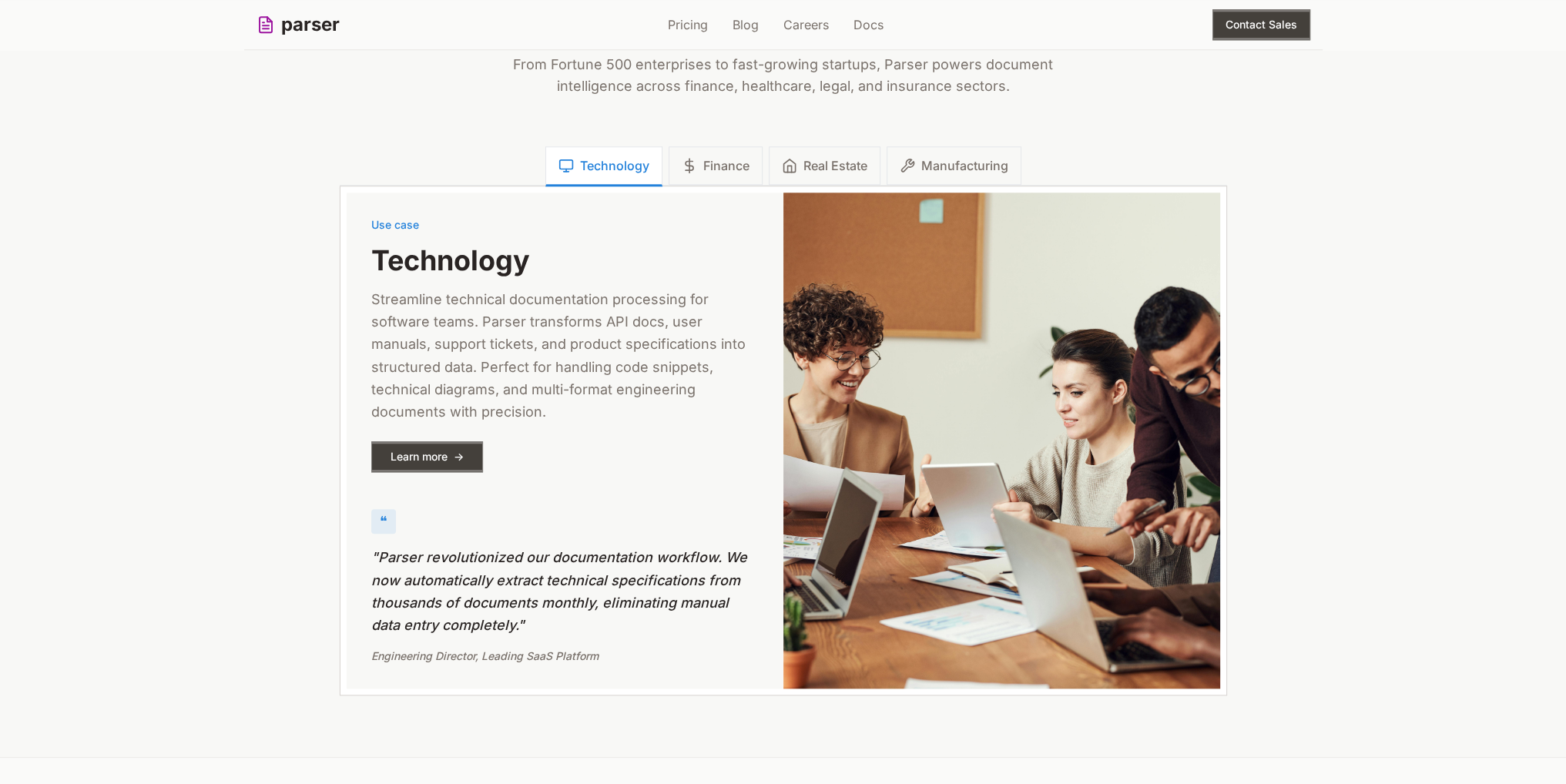
scroll to position [2272, 0]
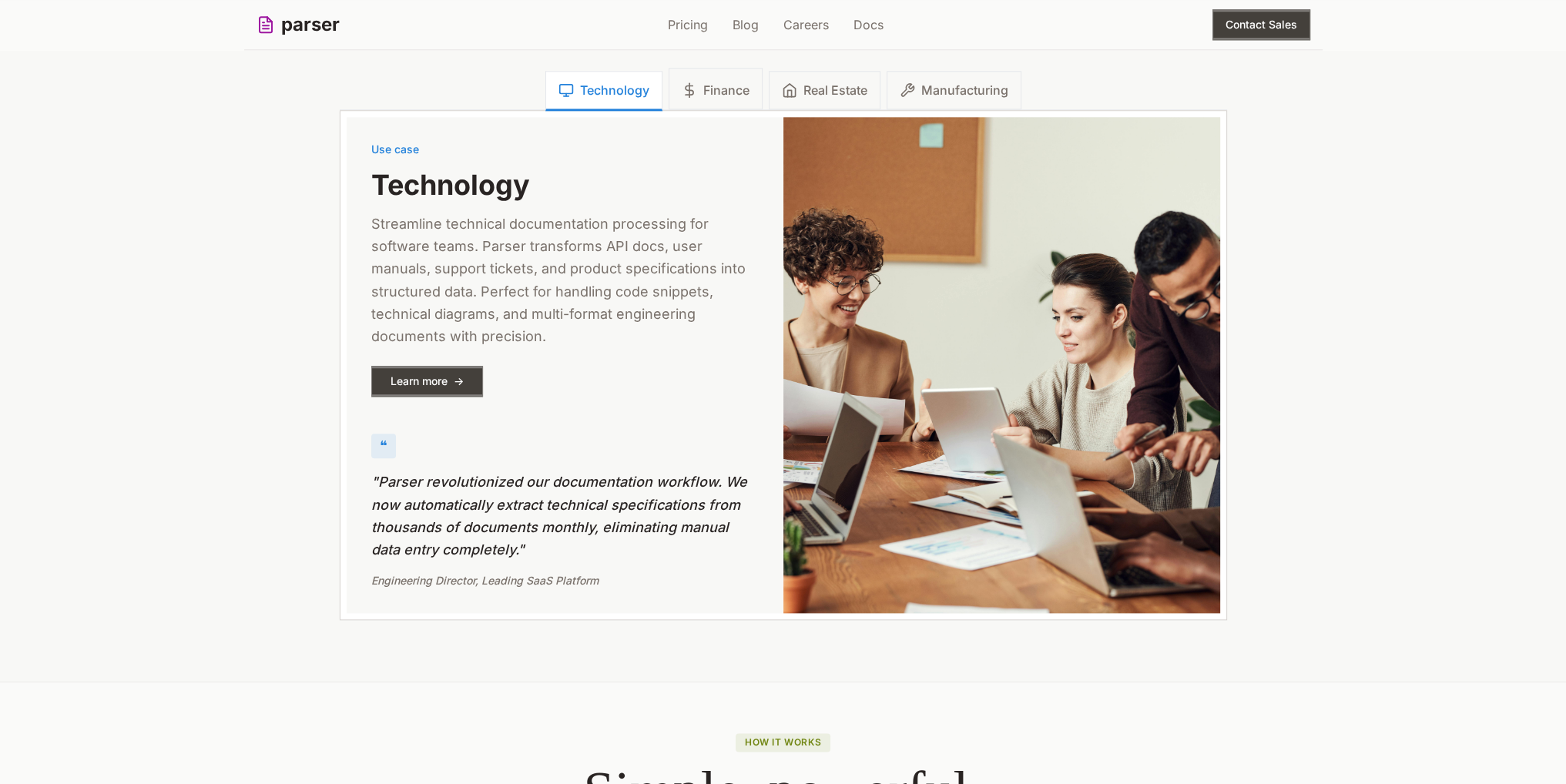
click at [728, 95] on span "Finance" at bounding box center [726, 90] width 46 height 19
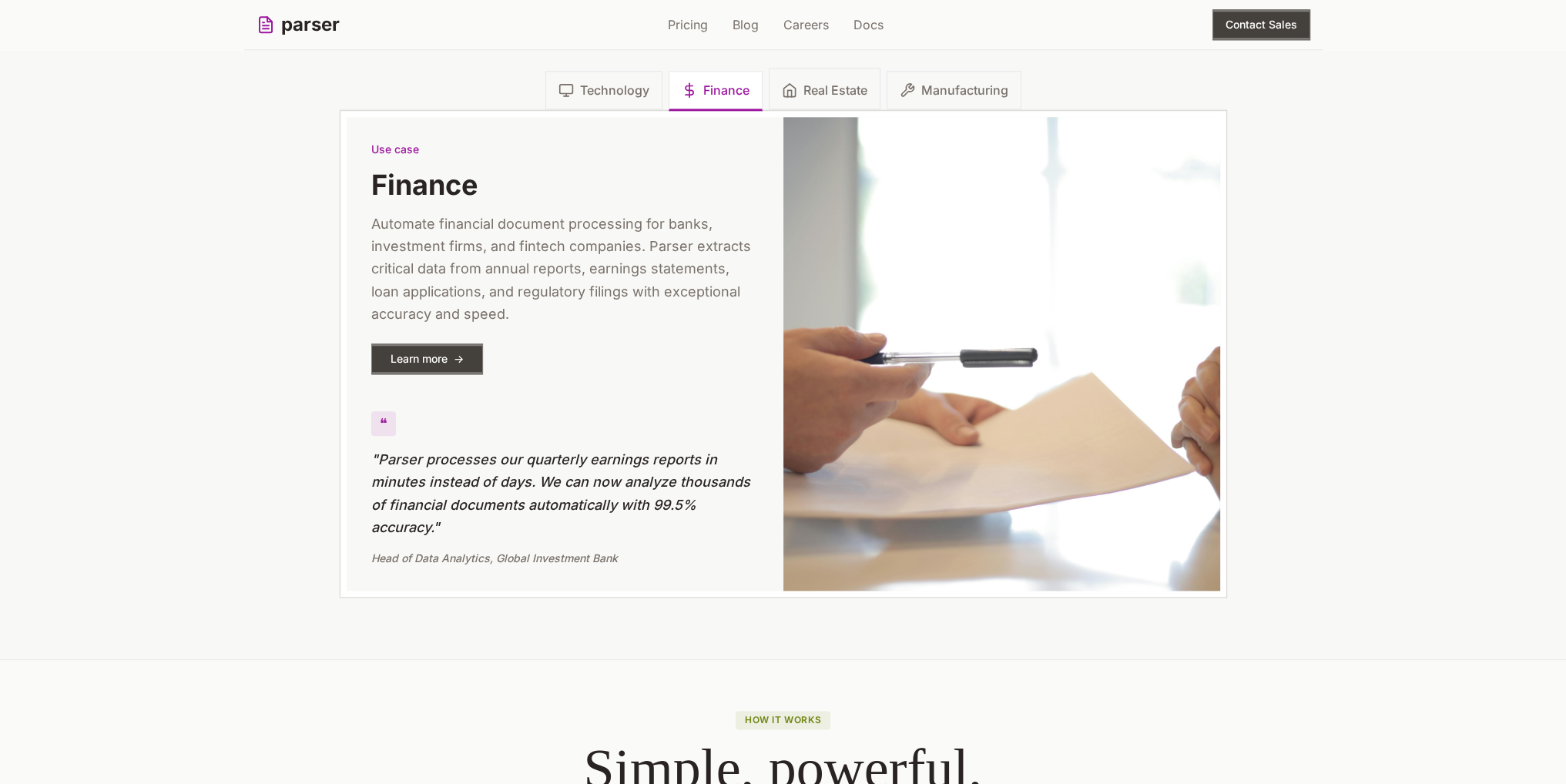
click at [791, 95] on icon at bounding box center [789, 90] width 15 height 15
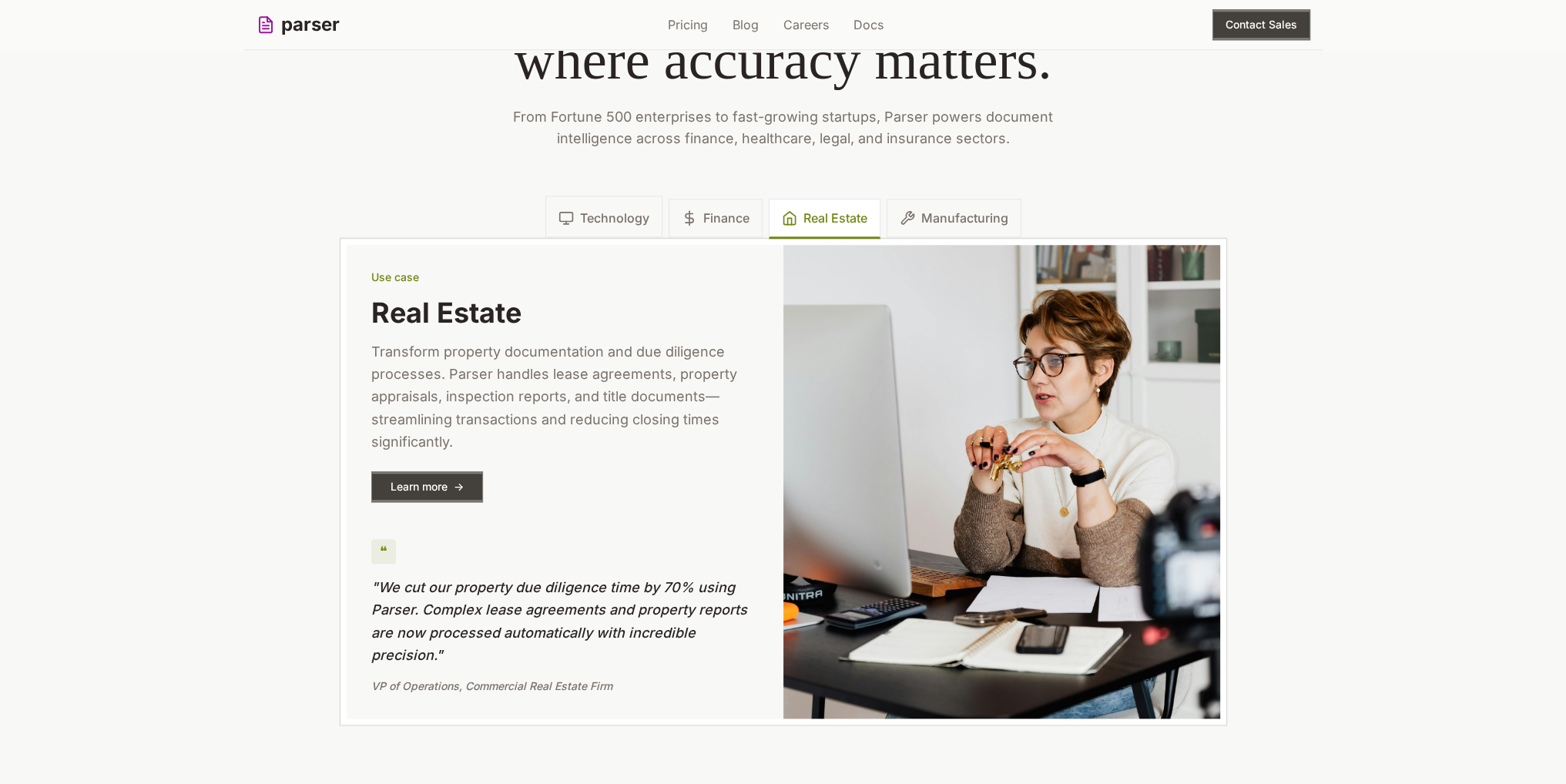
scroll to position [2118, 0]
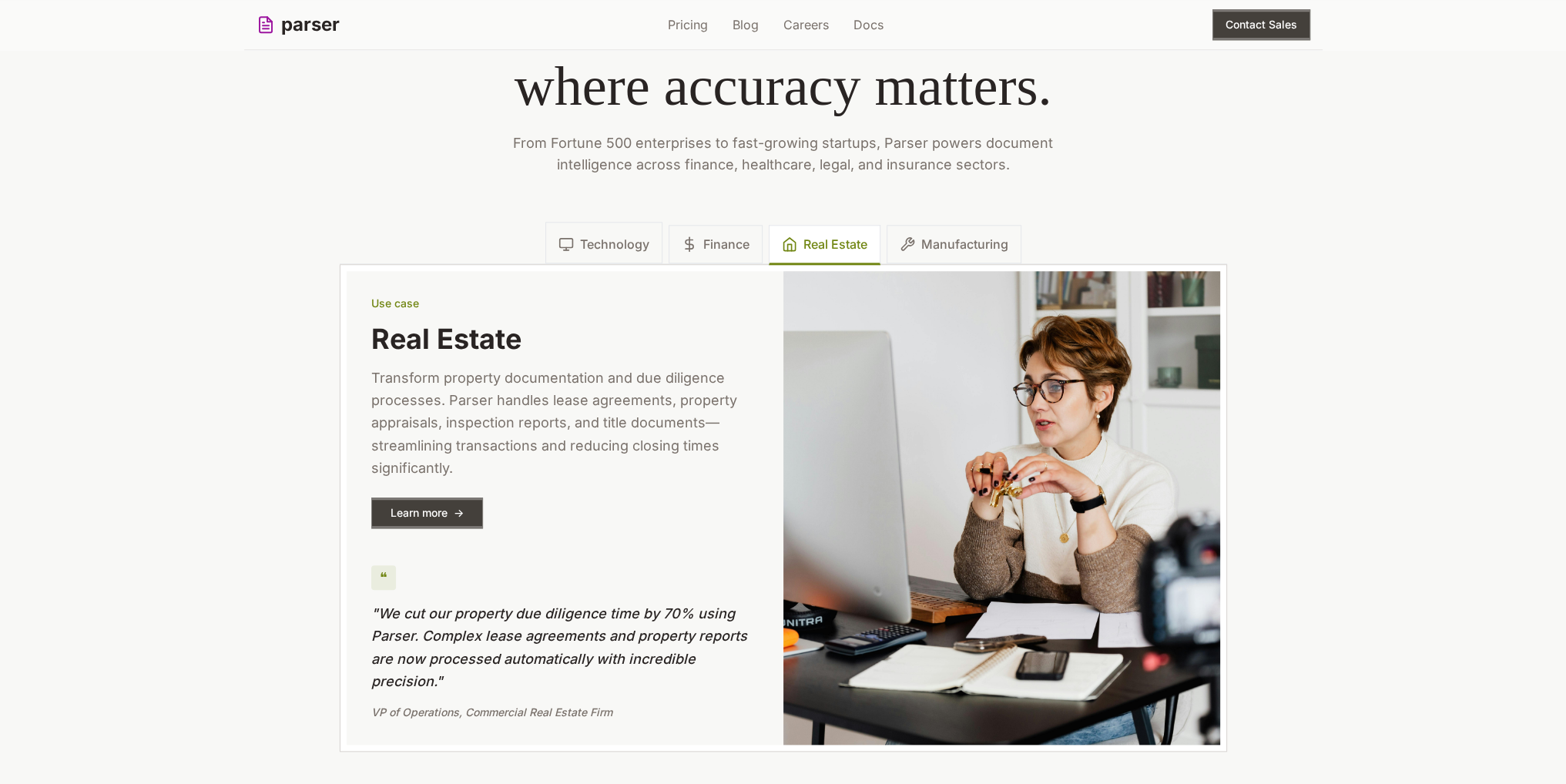
click at [618, 244] on span "Technology" at bounding box center [614, 244] width 70 height 19
